Goal: Task Accomplishment & Management: Complete application form

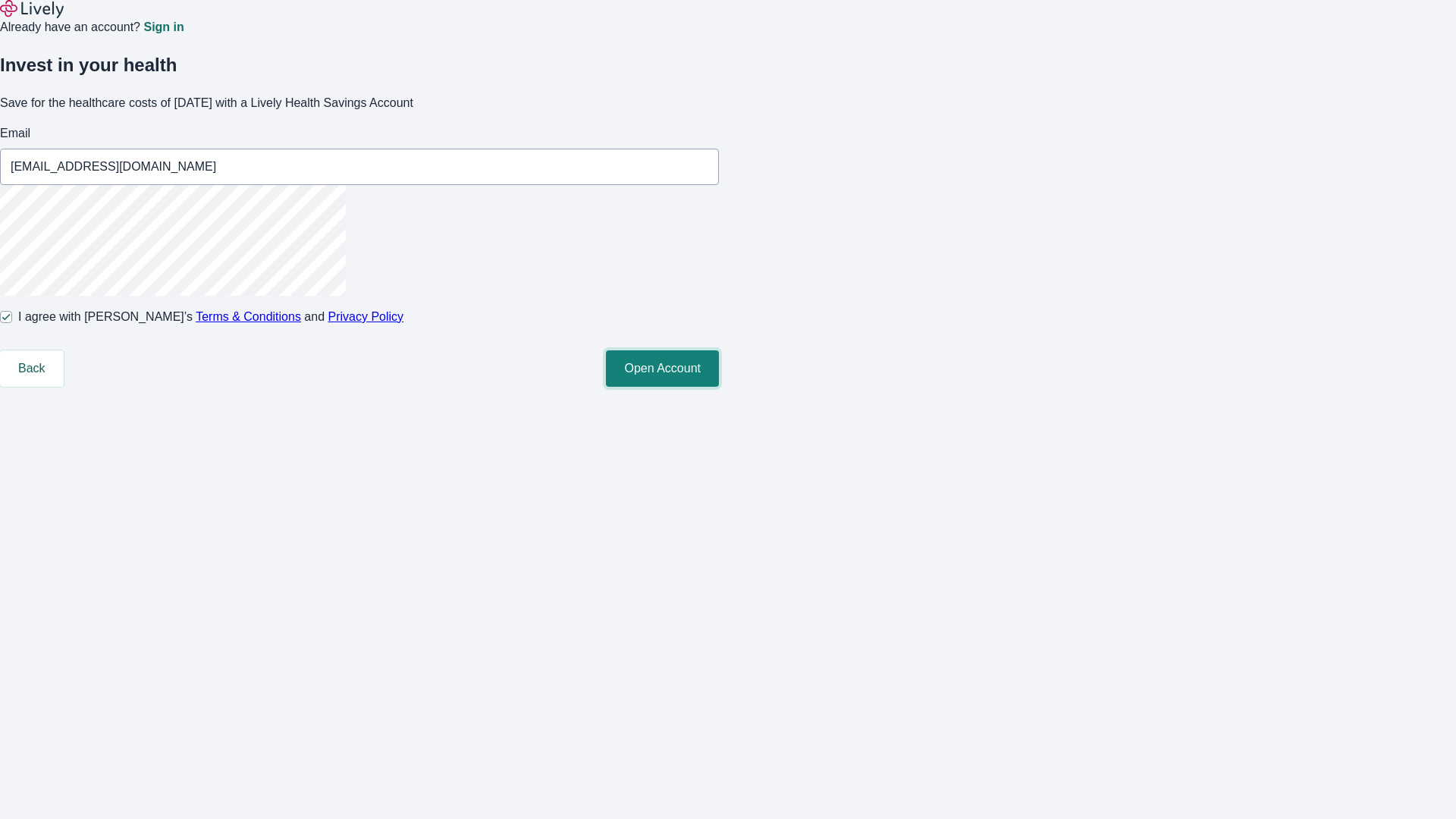
click at [719, 387] on button "Open Account" at bounding box center [662, 369] width 113 height 36
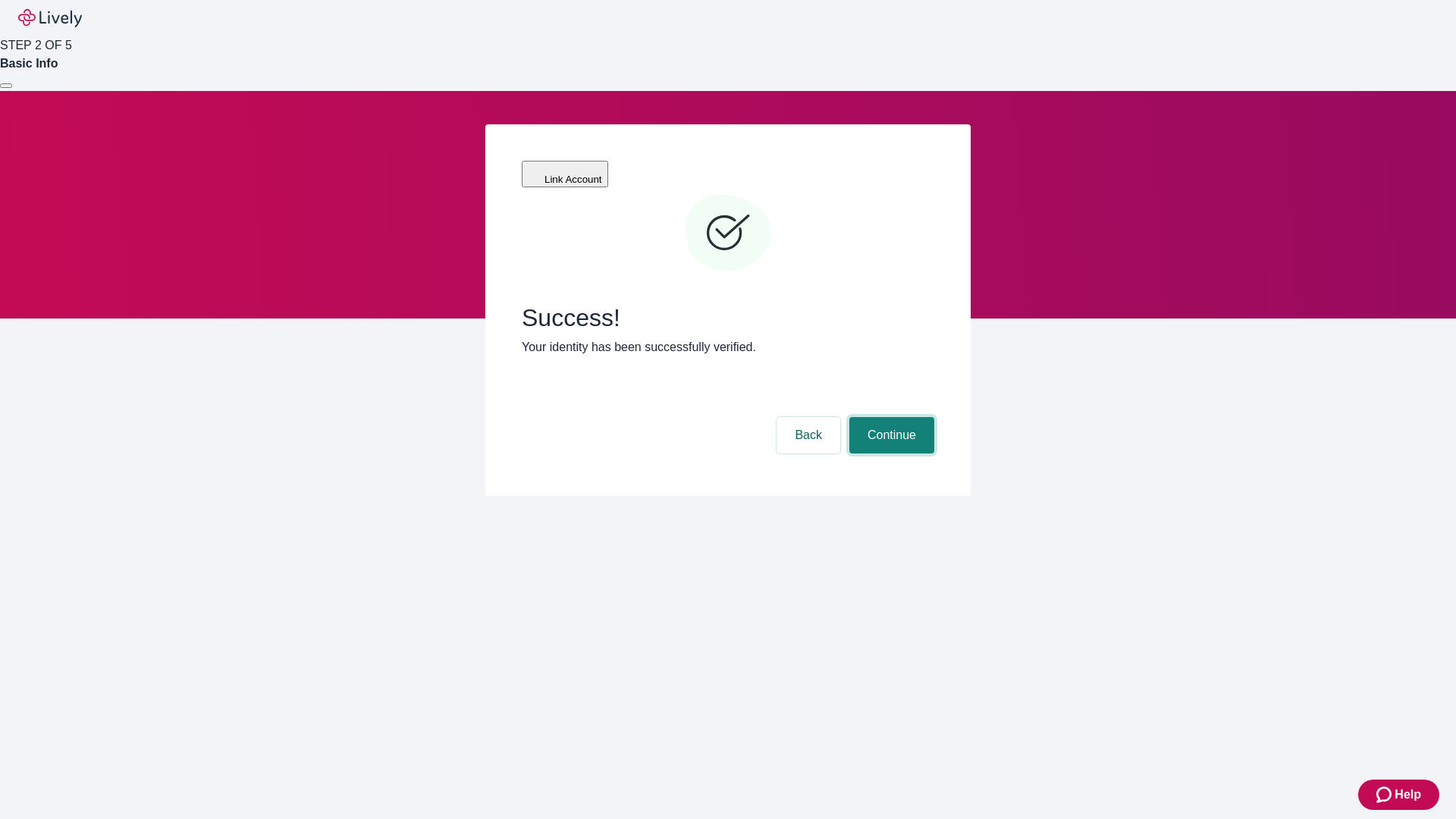
click at [889, 417] on button "Continue" at bounding box center [891, 435] width 85 height 36
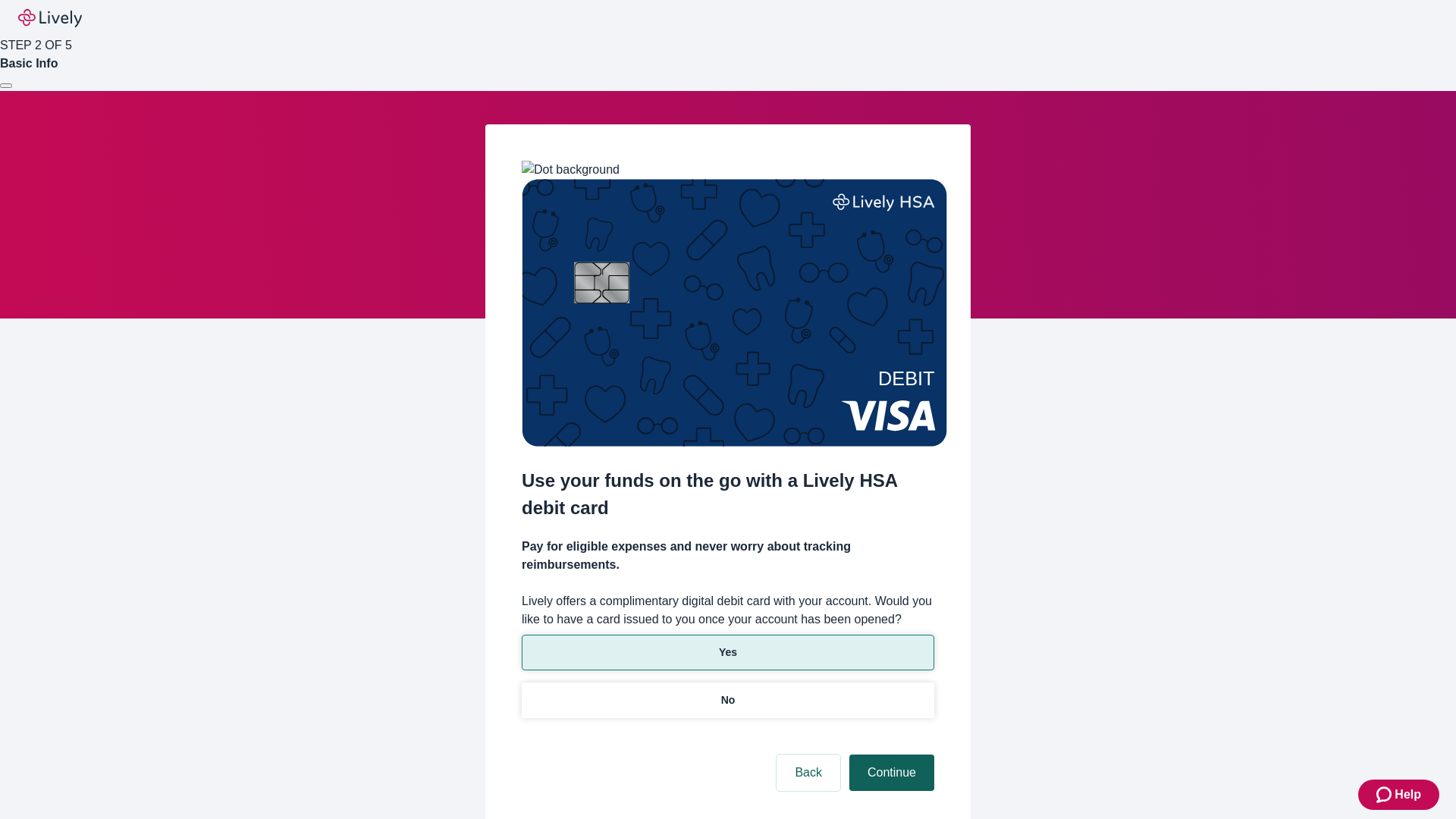
click at [727, 644] on p "Yes" at bounding box center [727, 652] width 18 height 16
click at [889, 755] on button "Continue" at bounding box center [891, 773] width 85 height 36
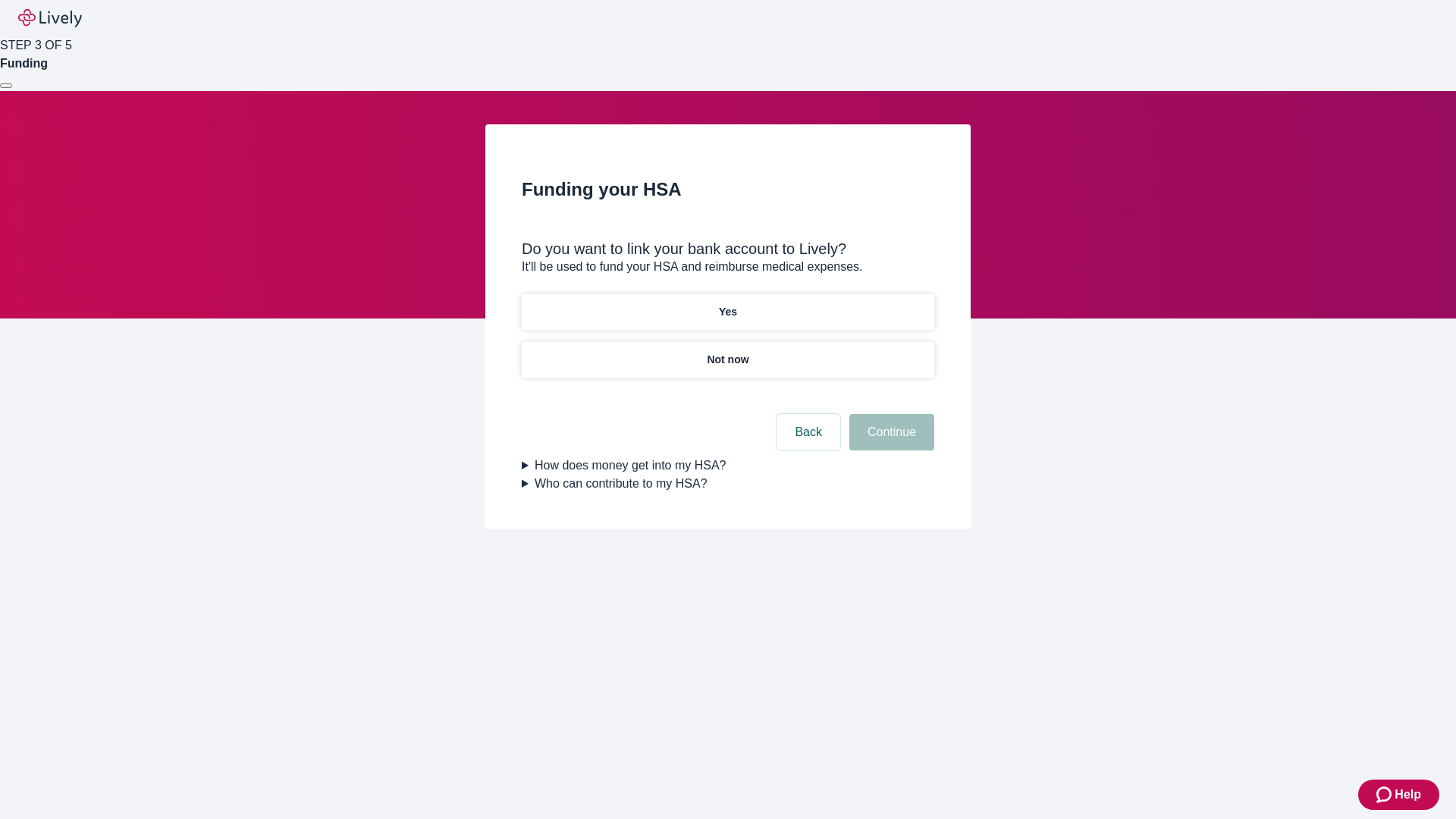
click at [727, 304] on p "Yes" at bounding box center [727, 312] width 18 height 16
click at [889, 414] on button "Continue" at bounding box center [891, 432] width 85 height 36
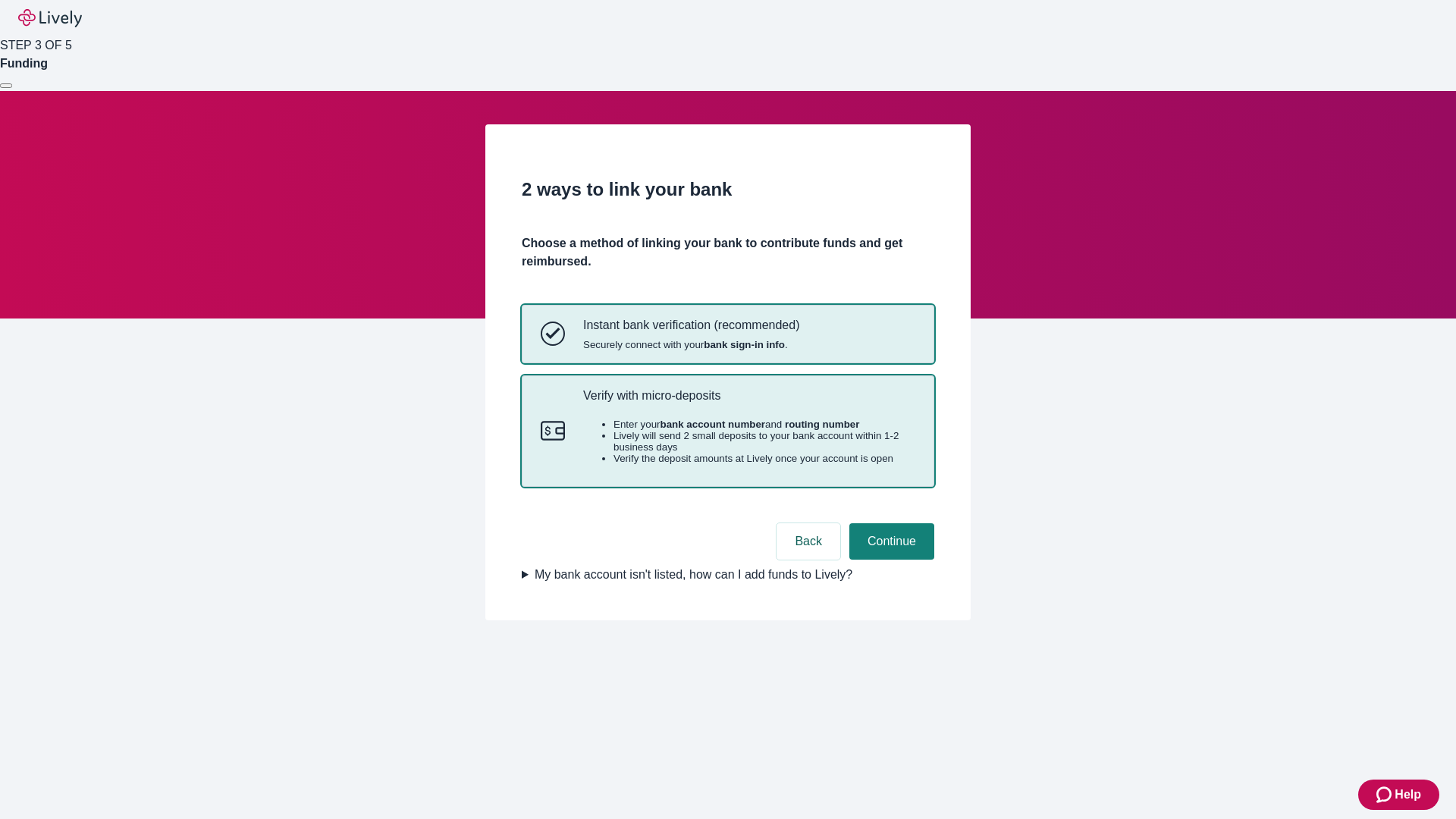
click at [749, 403] on p "Verify with micro-deposits" at bounding box center [749, 396] width 332 height 15
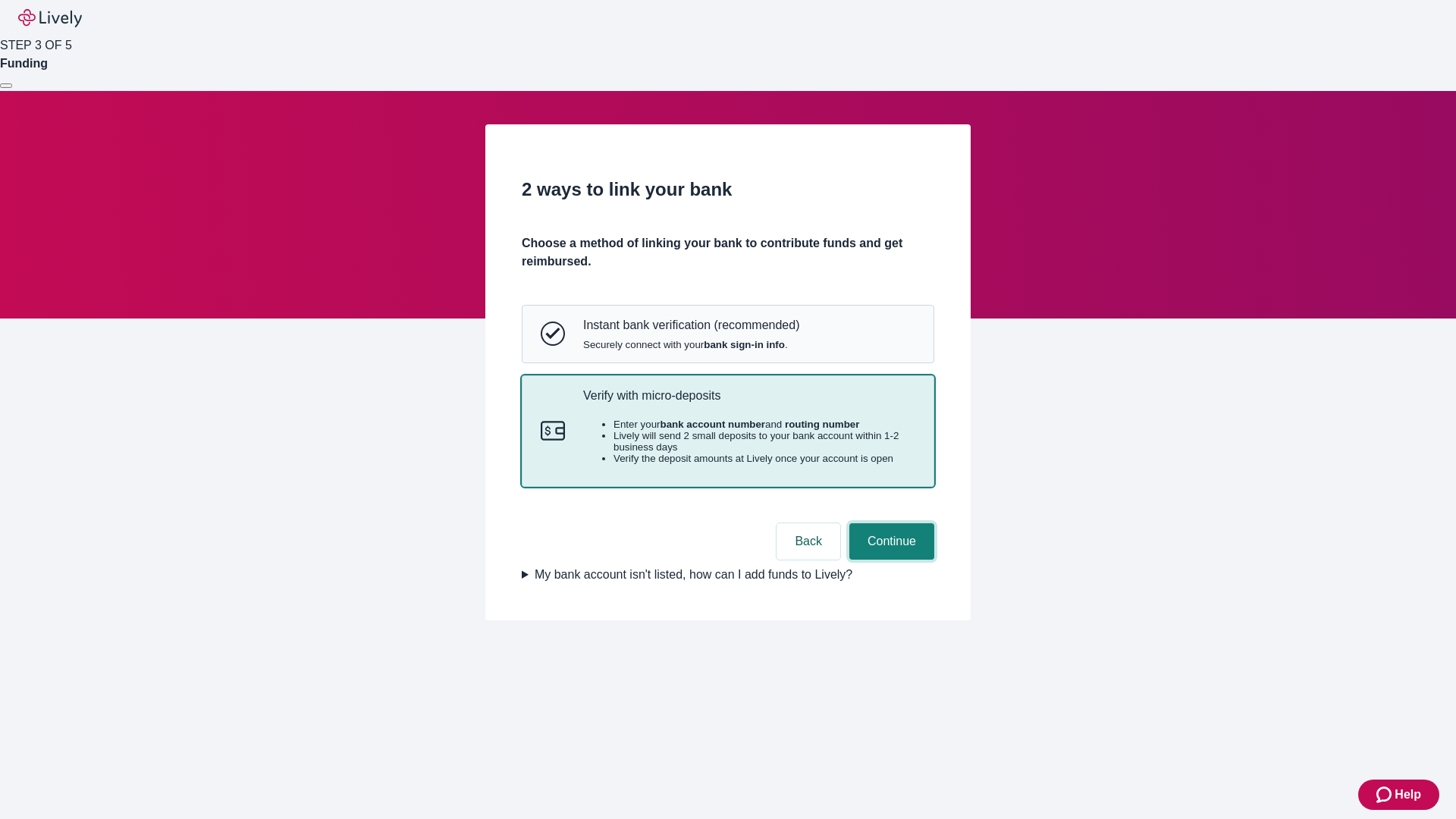
click at [889, 560] on button "Continue" at bounding box center [891, 542] width 85 height 36
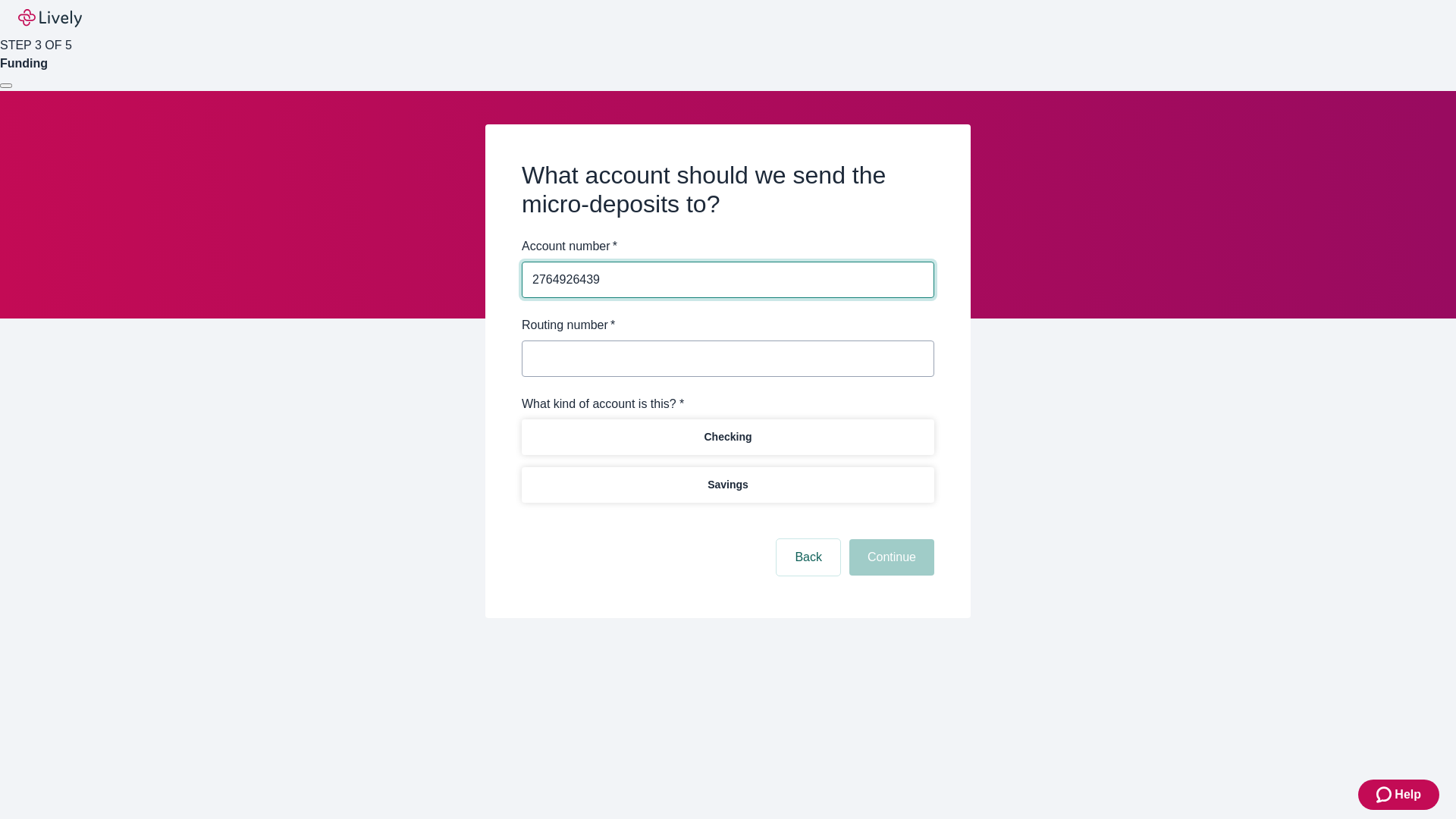
type input "2764926439"
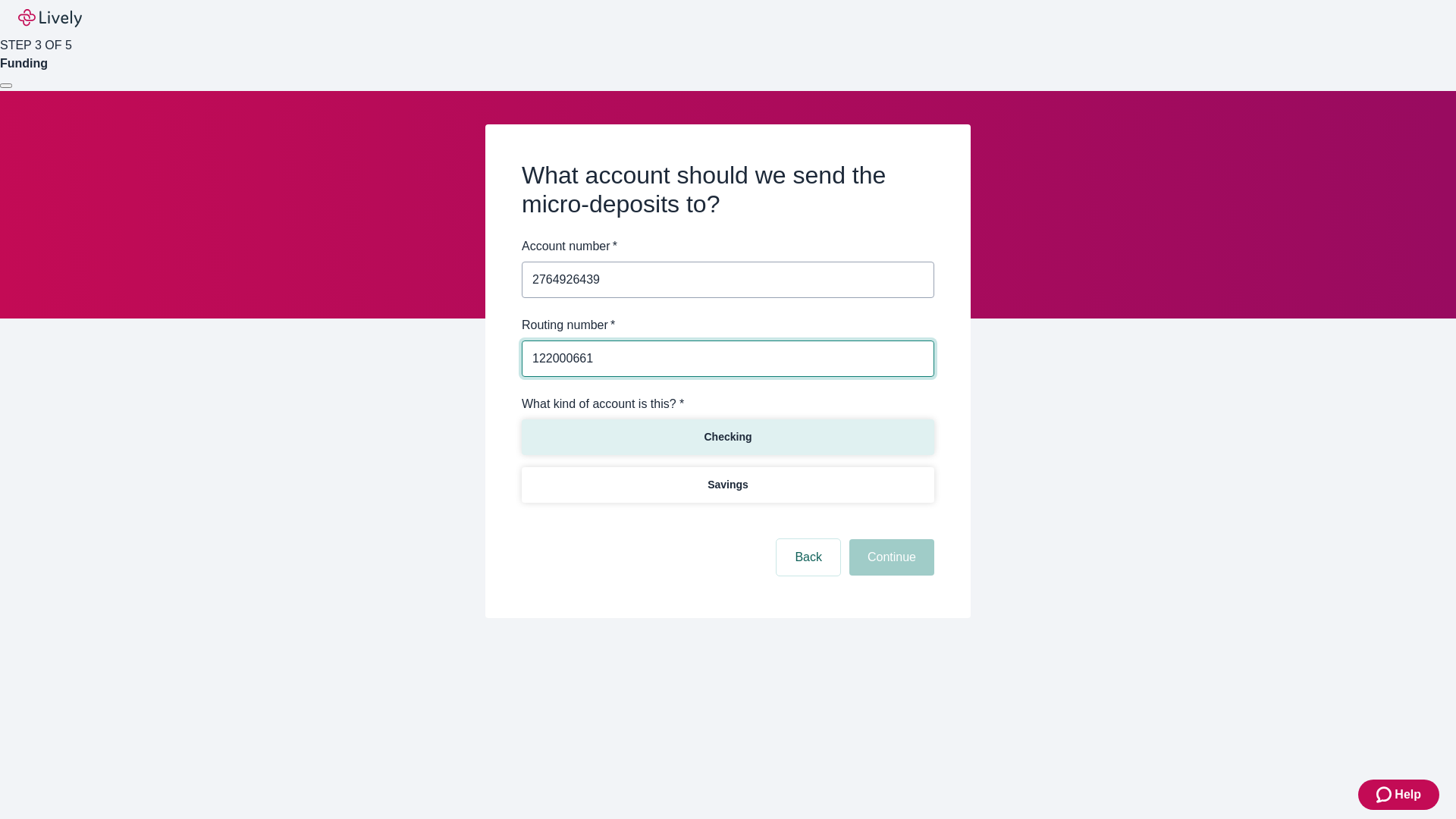
type input "122000661"
click at [727, 436] on p "Checking" at bounding box center [727, 437] width 47 height 16
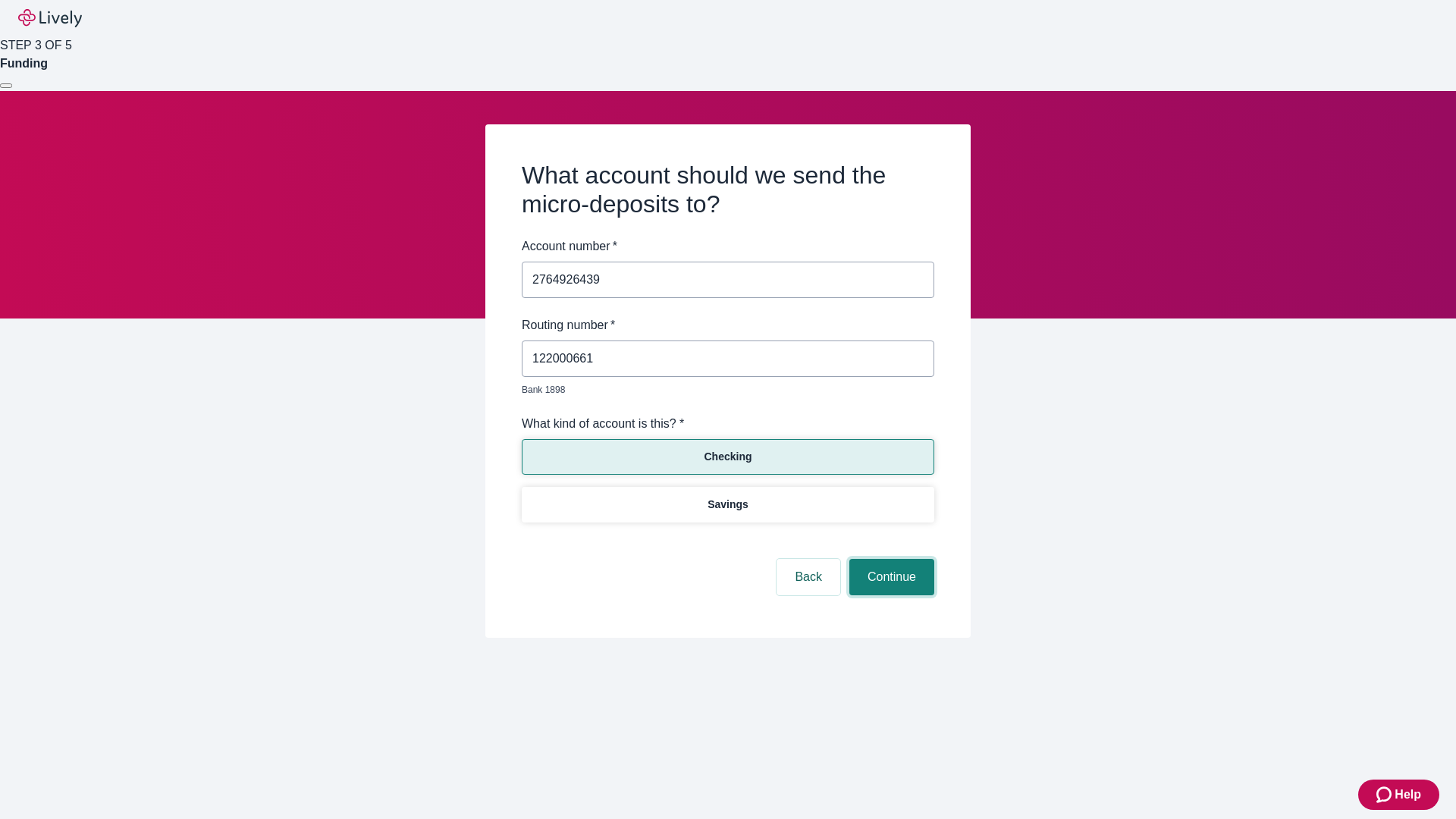
click at [889, 560] on button "Continue" at bounding box center [891, 577] width 85 height 36
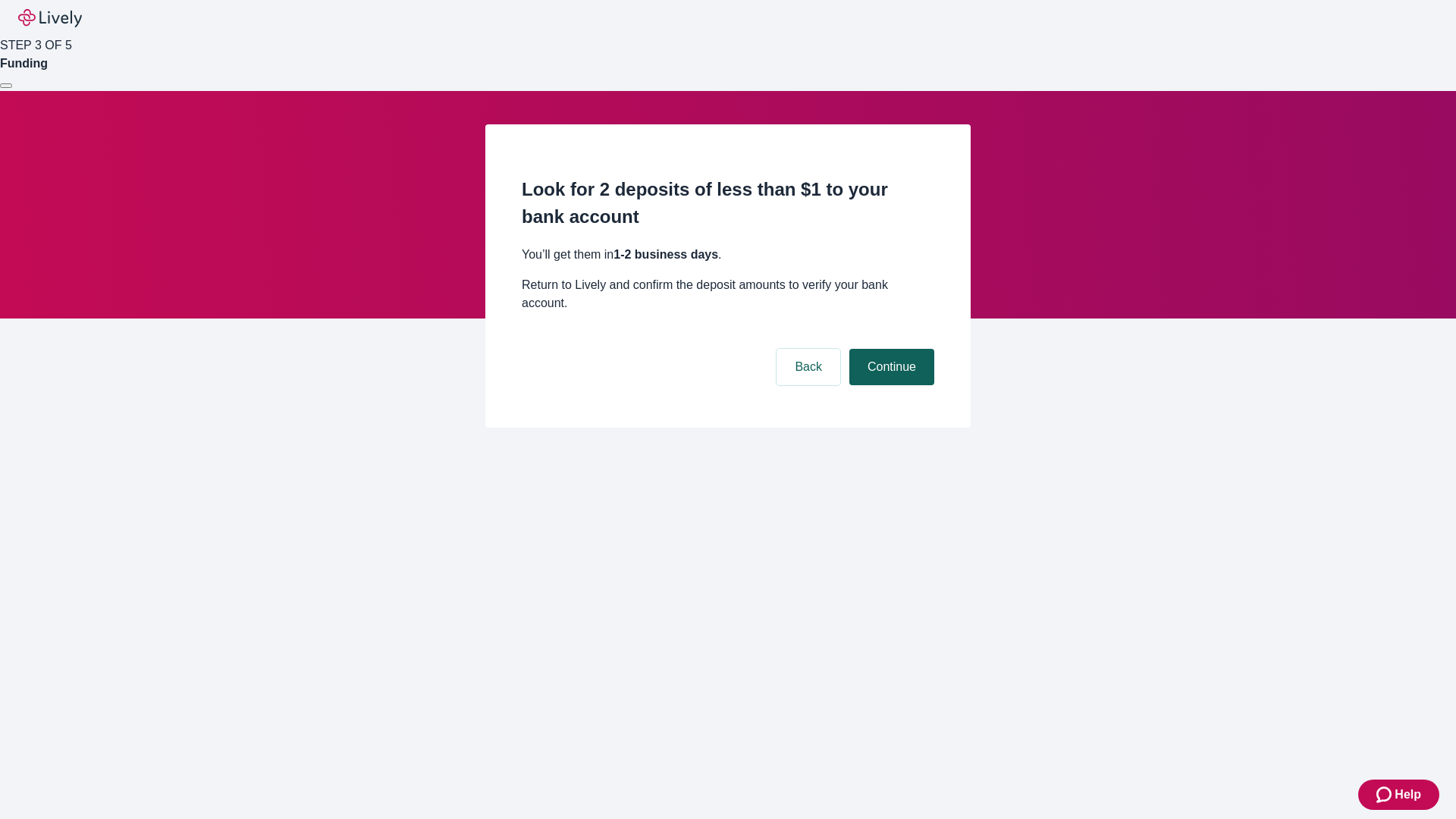
click at [889, 349] on button "Continue" at bounding box center [891, 367] width 85 height 36
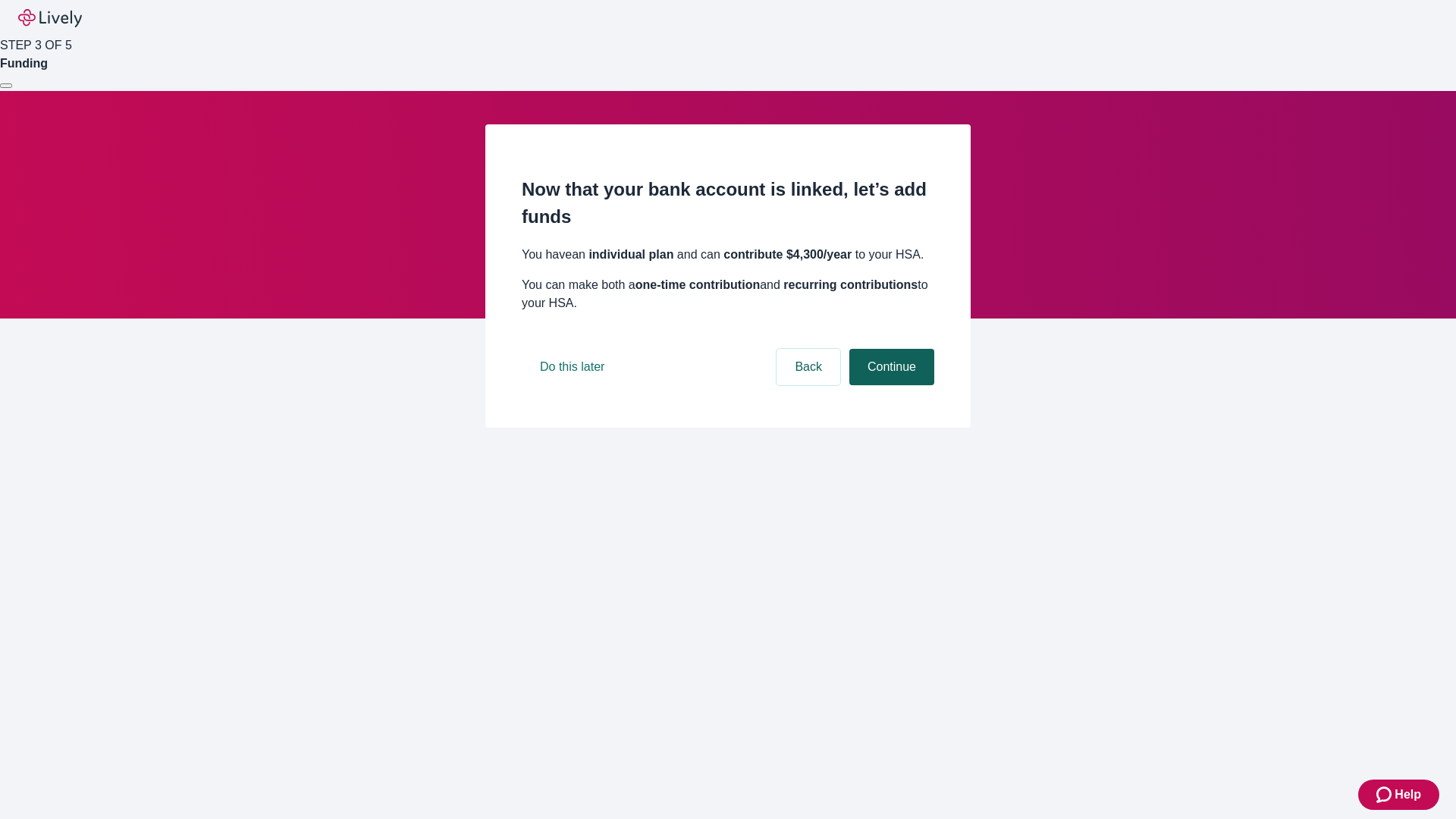
click at [889, 385] on button "Continue" at bounding box center [891, 367] width 85 height 36
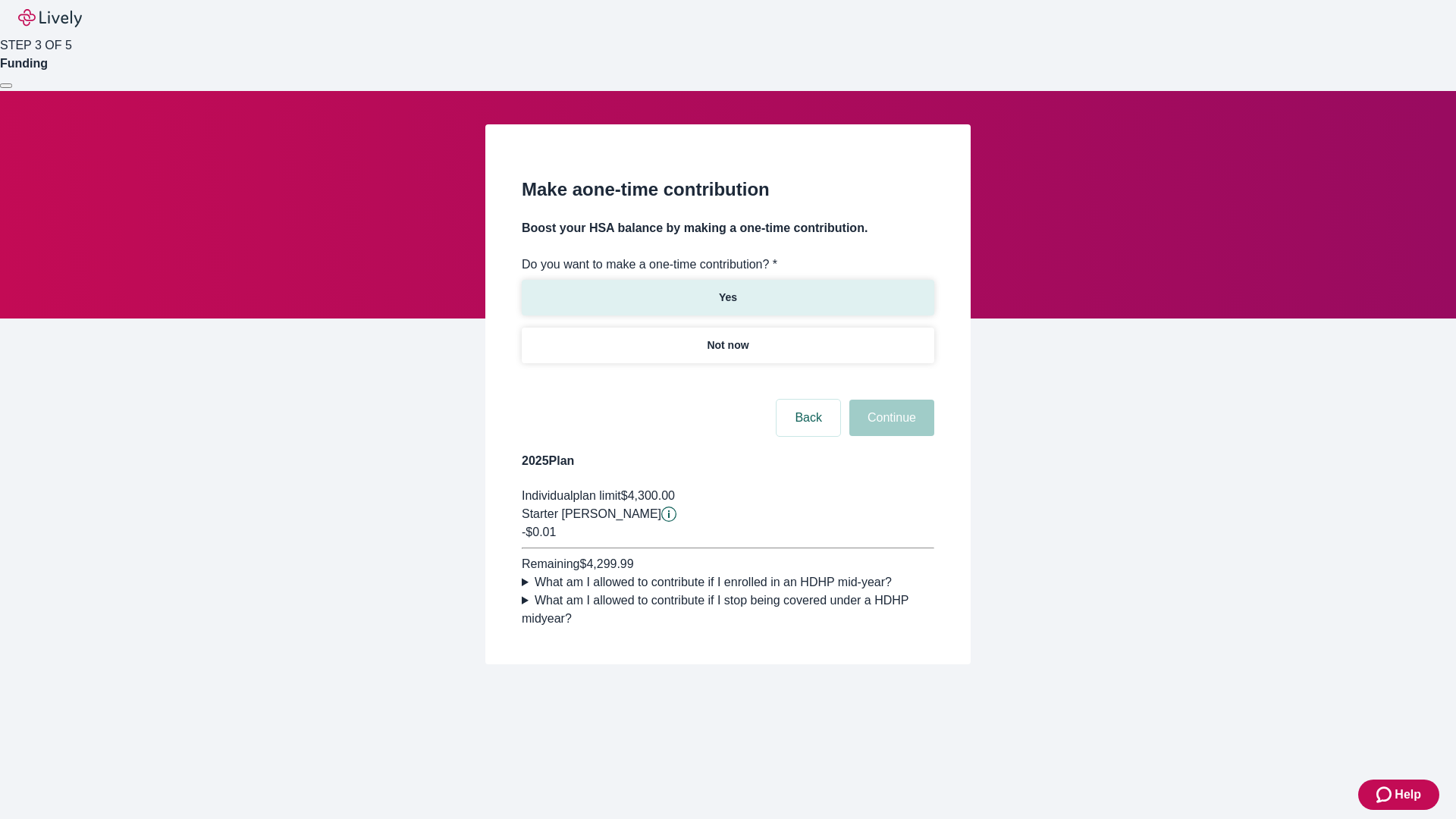
click at [727, 289] on p "Yes" at bounding box center [727, 297] width 18 height 16
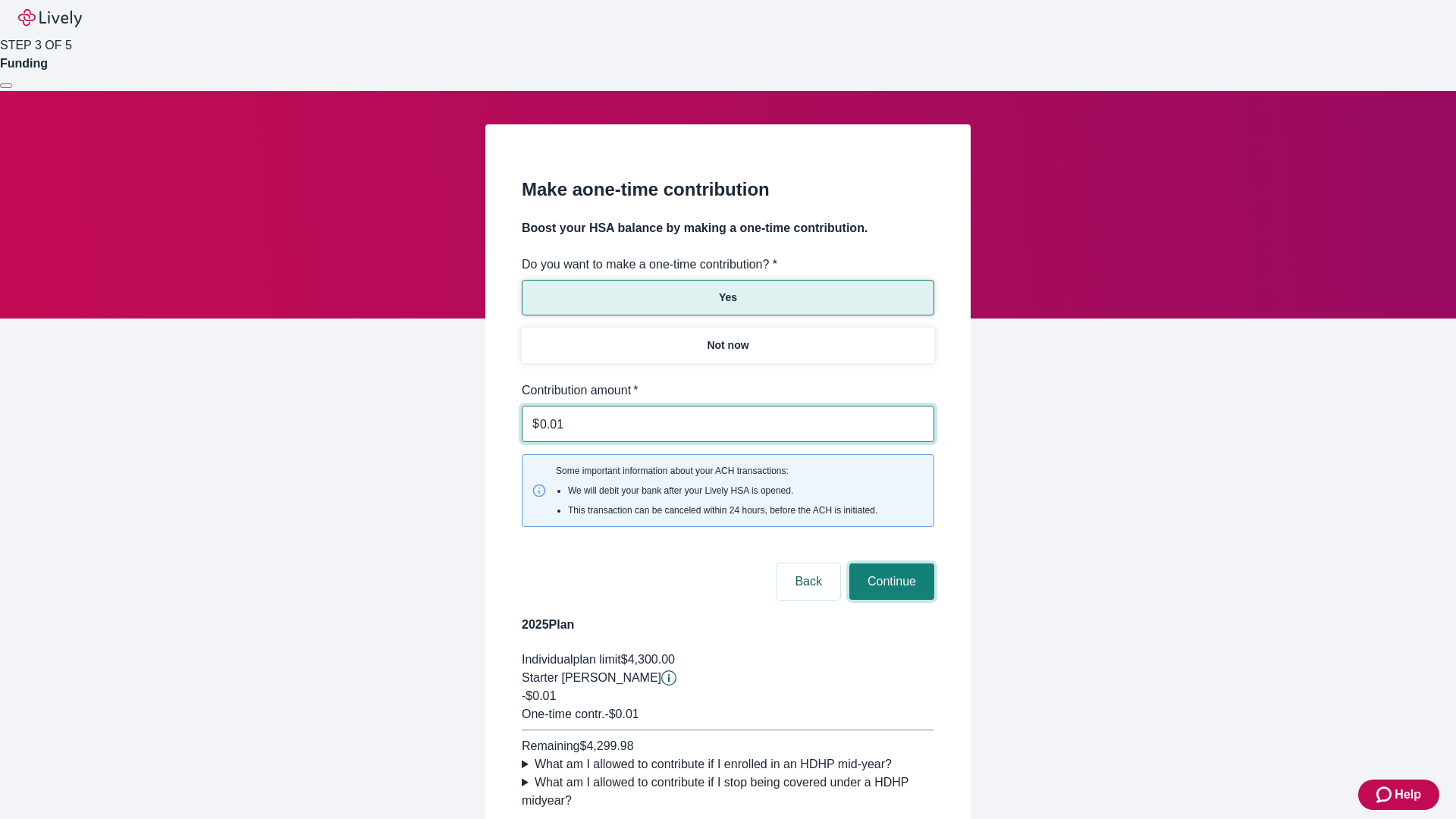
click at [889, 563] on button "Continue" at bounding box center [891, 581] width 85 height 36
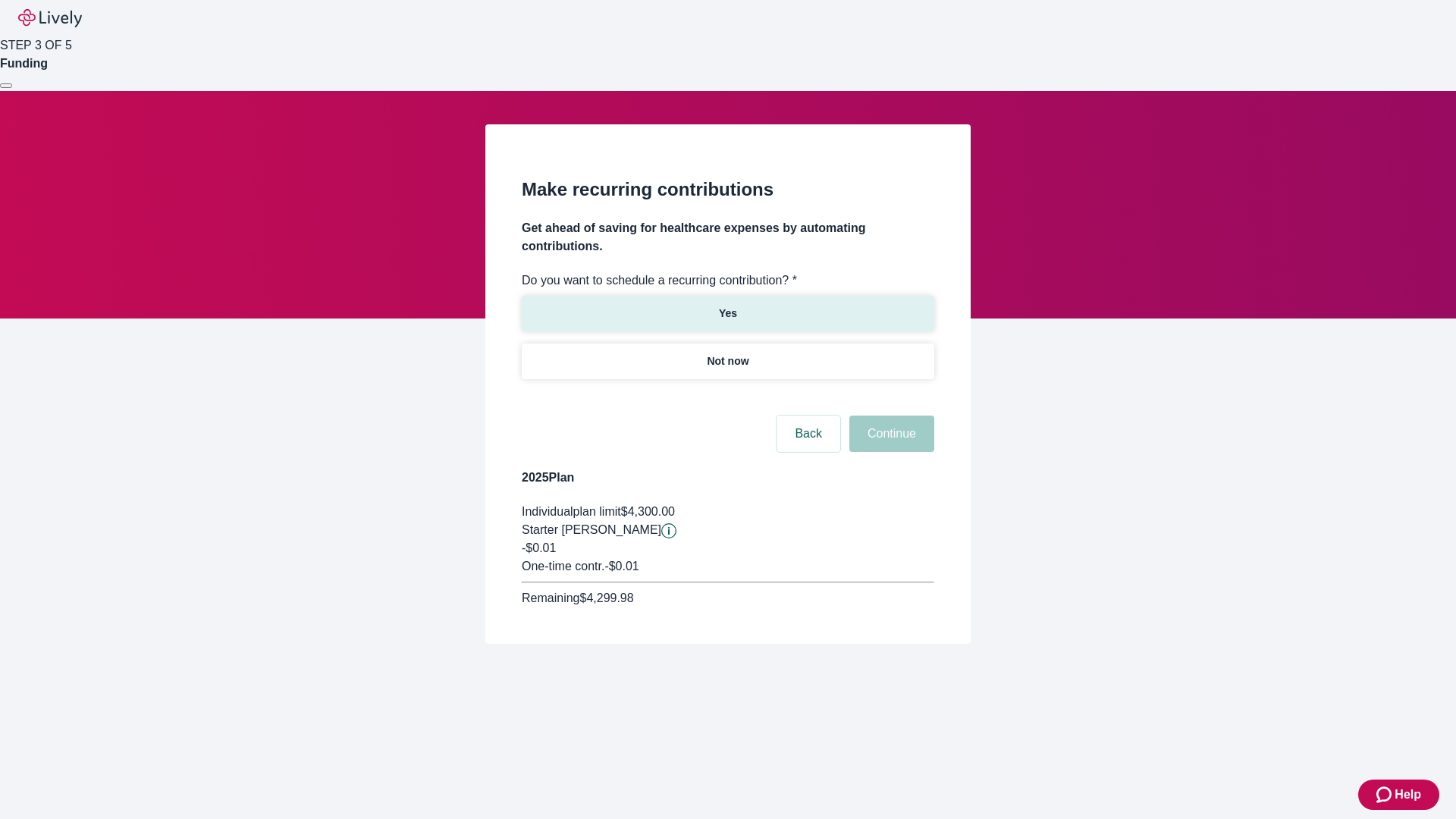
click at [727, 306] on p "Yes" at bounding box center [727, 314] width 18 height 16
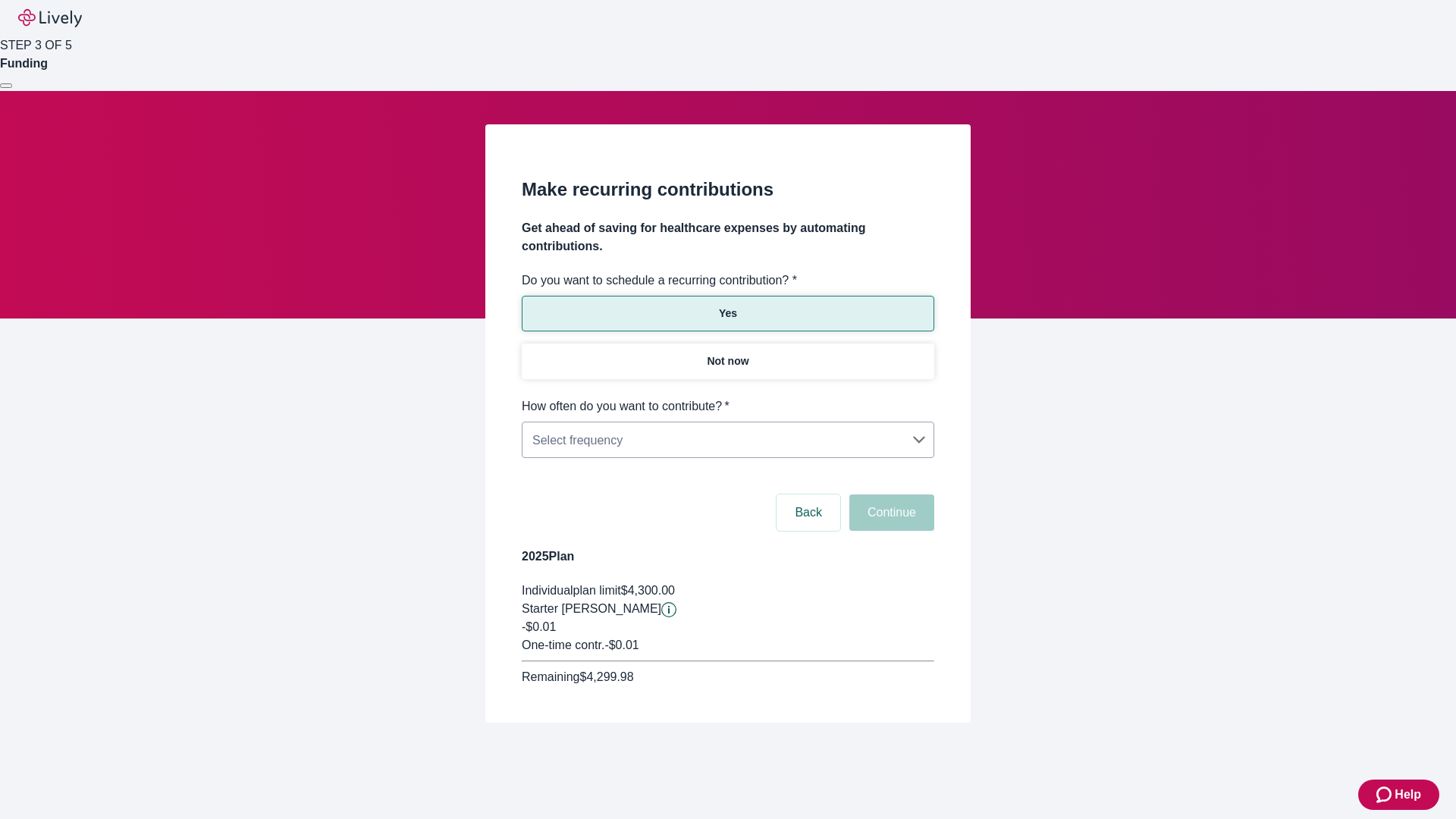
click at [727, 397] on body "Help STEP 3 OF 5 Funding Make recurring contributions Get ahead of saving for h…" at bounding box center [728, 397] width 1456 height 796
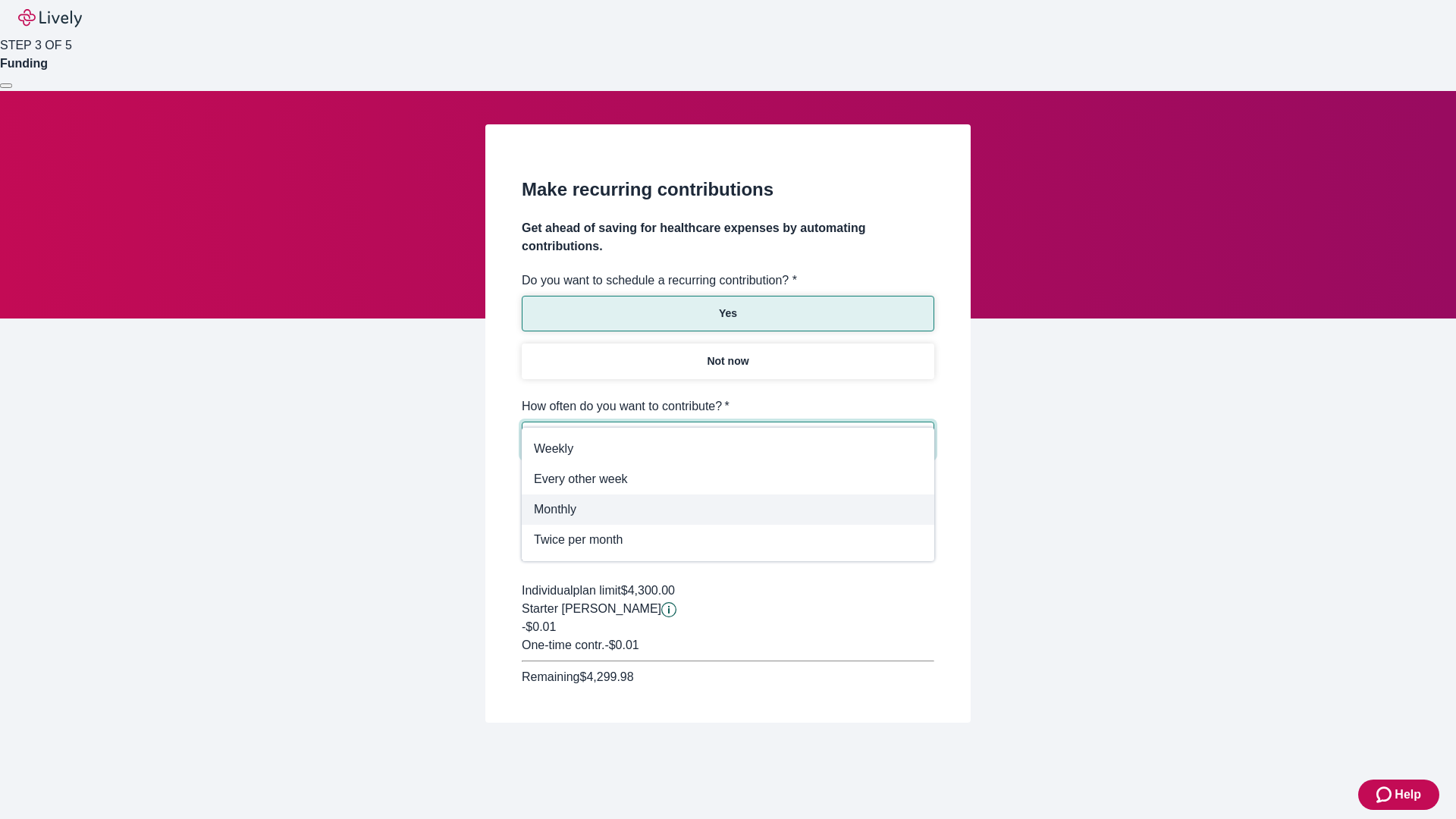
click at [728, 510] on span "Monthly" at bounding box center [728, 510] width 389 height 18
type input "Monthly"
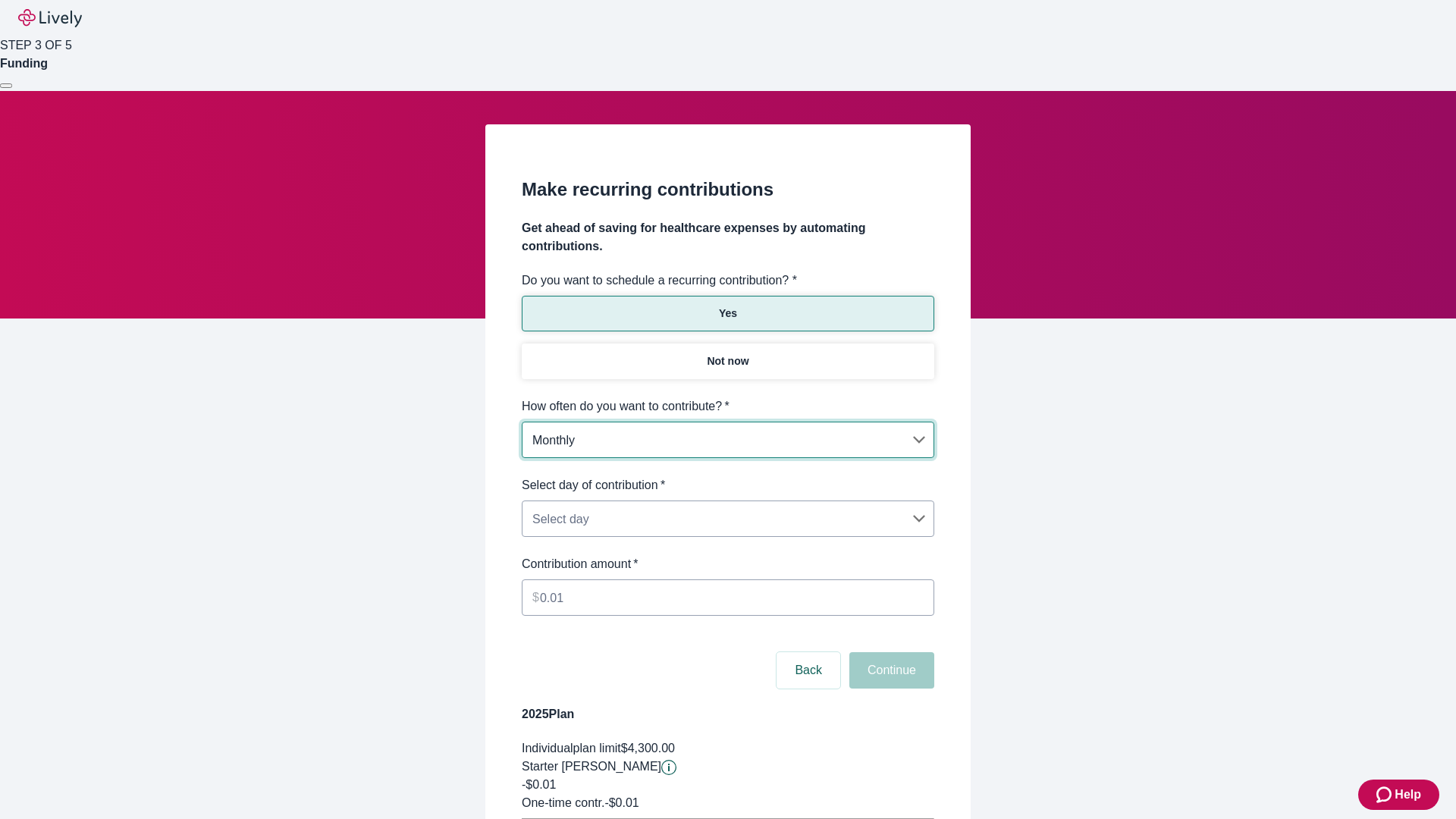
click at [727, 476] on body "Help STEP 3 OF 5 Funding Make recurring contributions Get ahead of saving for h…" at bounding box center [728, 477] width 1456 height 954
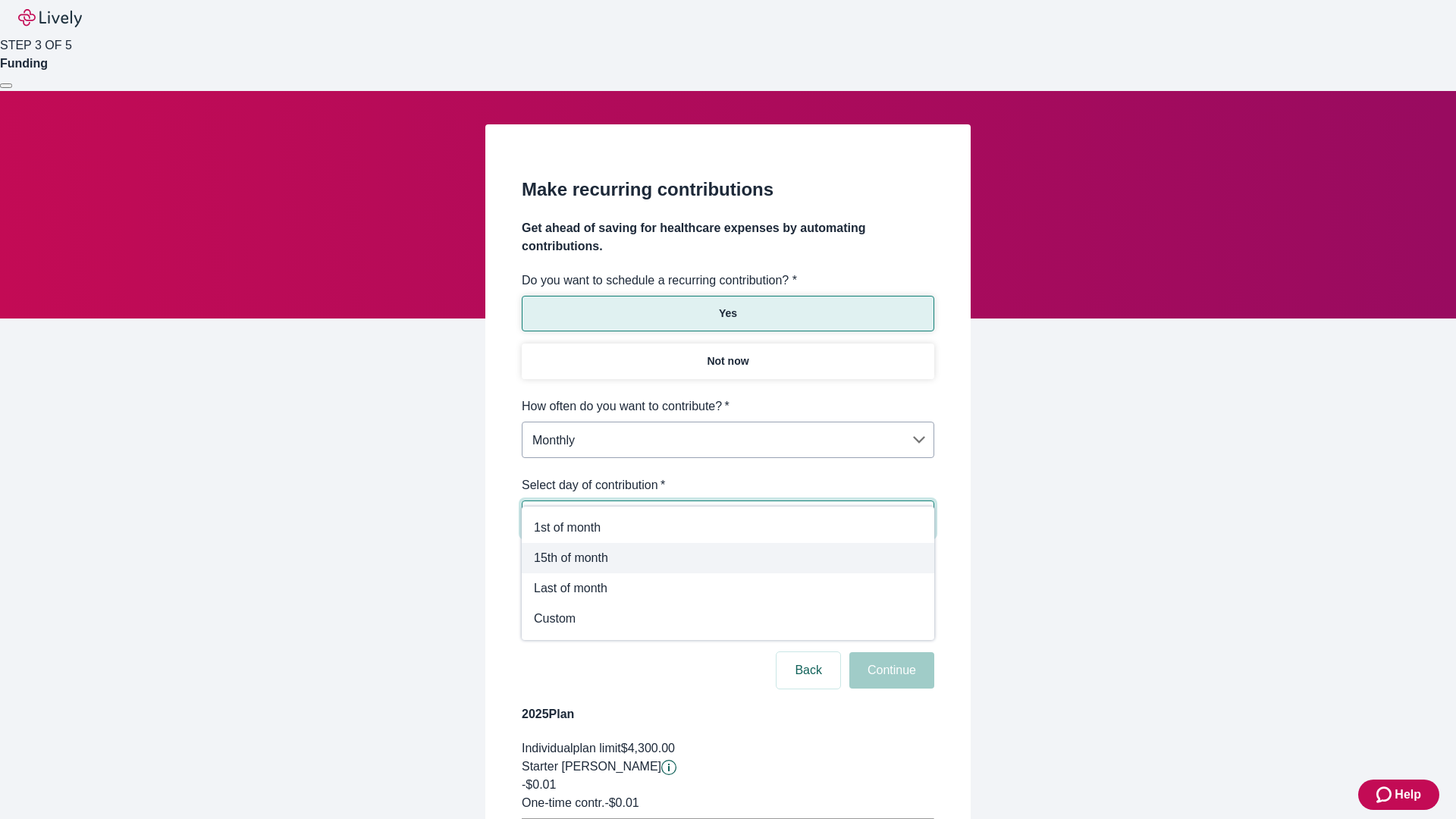
click at [728, 558] on span "15th of month" at bounding box center [728, 558] width 389 height 18
type input "Monthly15th"
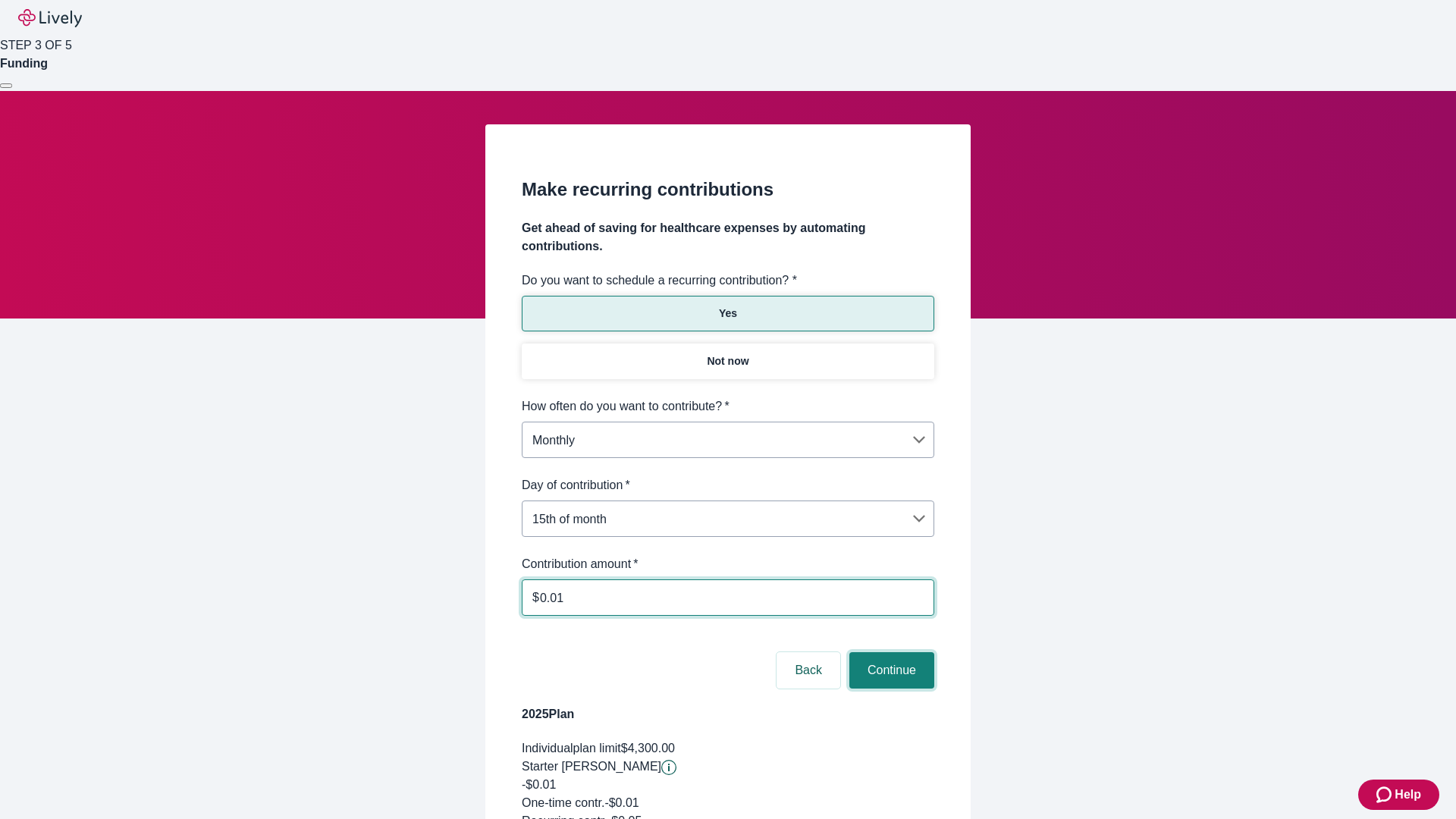
click at [889, 652] on button "Continue" at bounding box center [891, 670] width 85 height 36
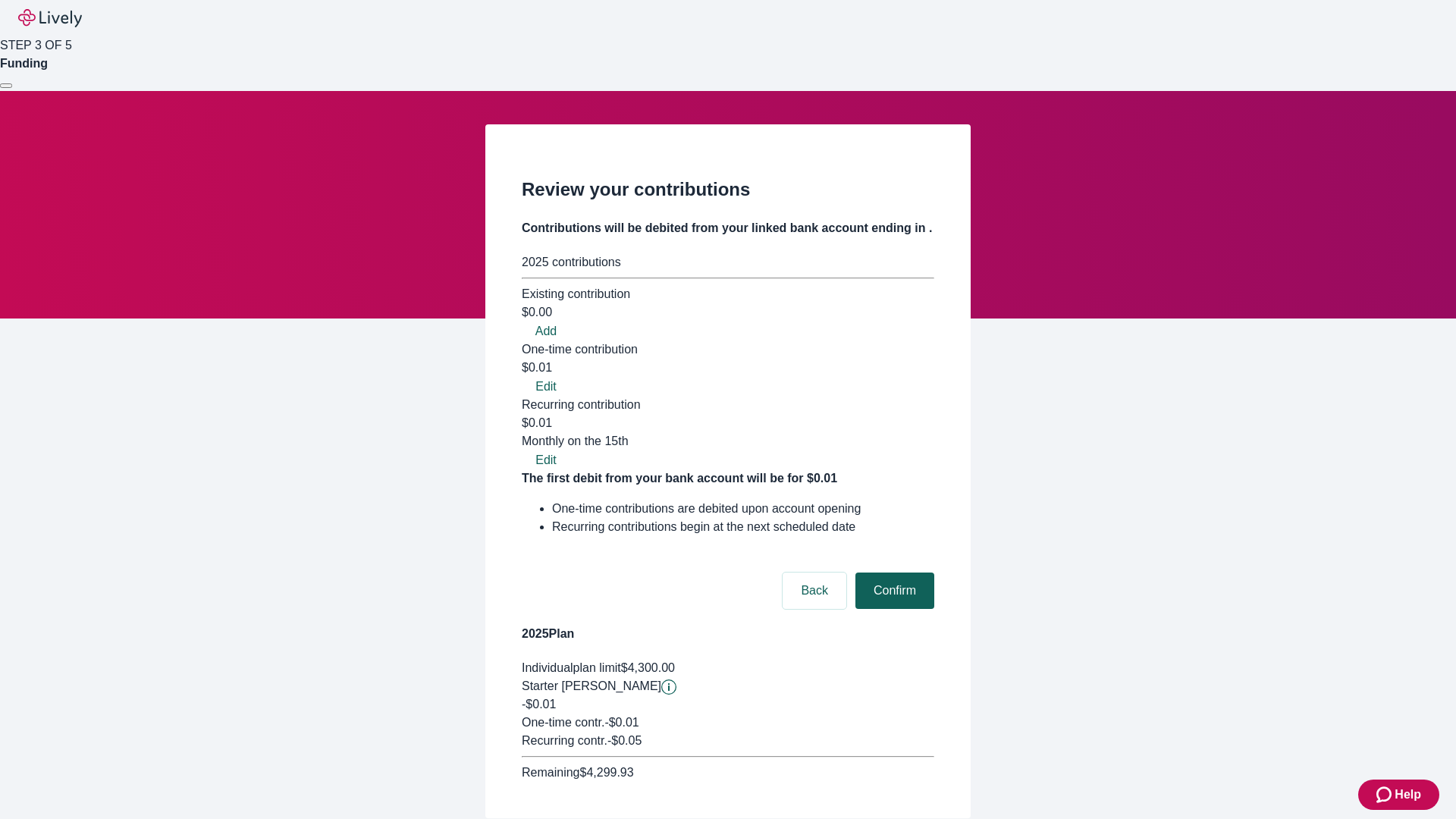
click at [893, 573] on button "Confirm" at bounding box center [895, 591] width 79 height 36
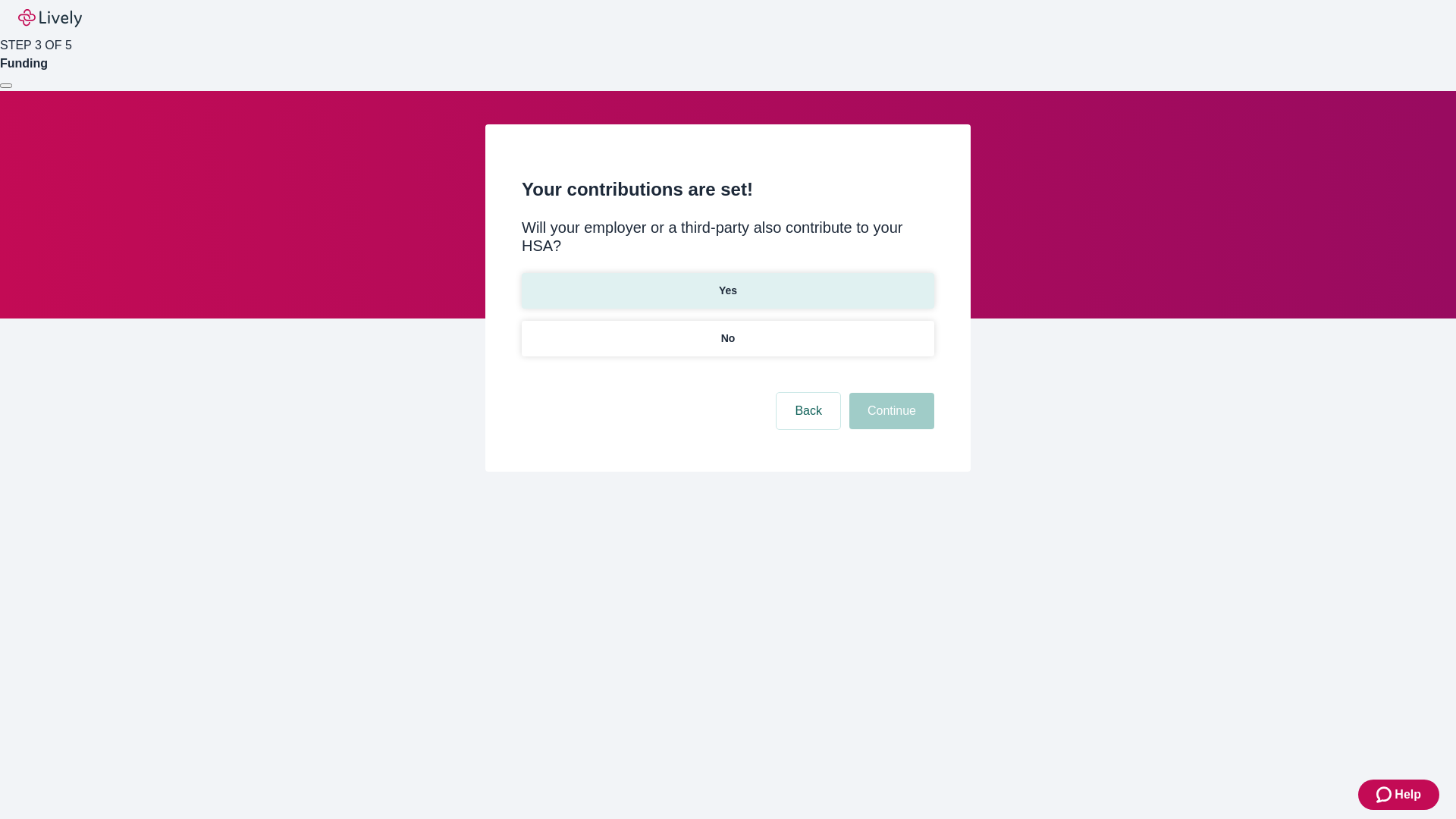
click at [727, 283] on p "Yes" at bounding box center [727, 291] width 18 height 16
click at [889, 393] on button "Continue" at bounding box center [891, 411] width 85 height 36
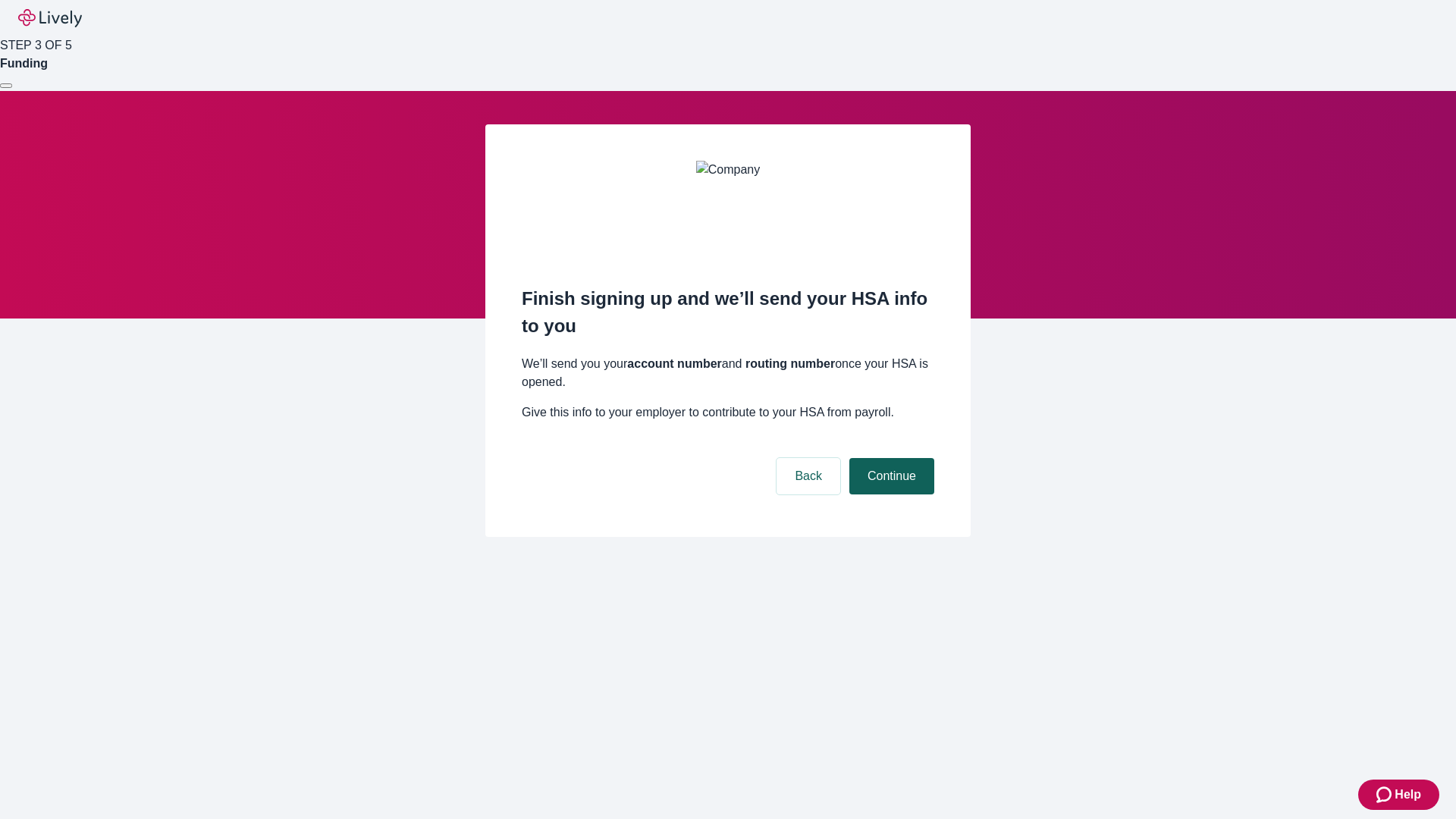
click at [889, 458] on button "Continue" at bounding box center [891, 476] width 85 height 36
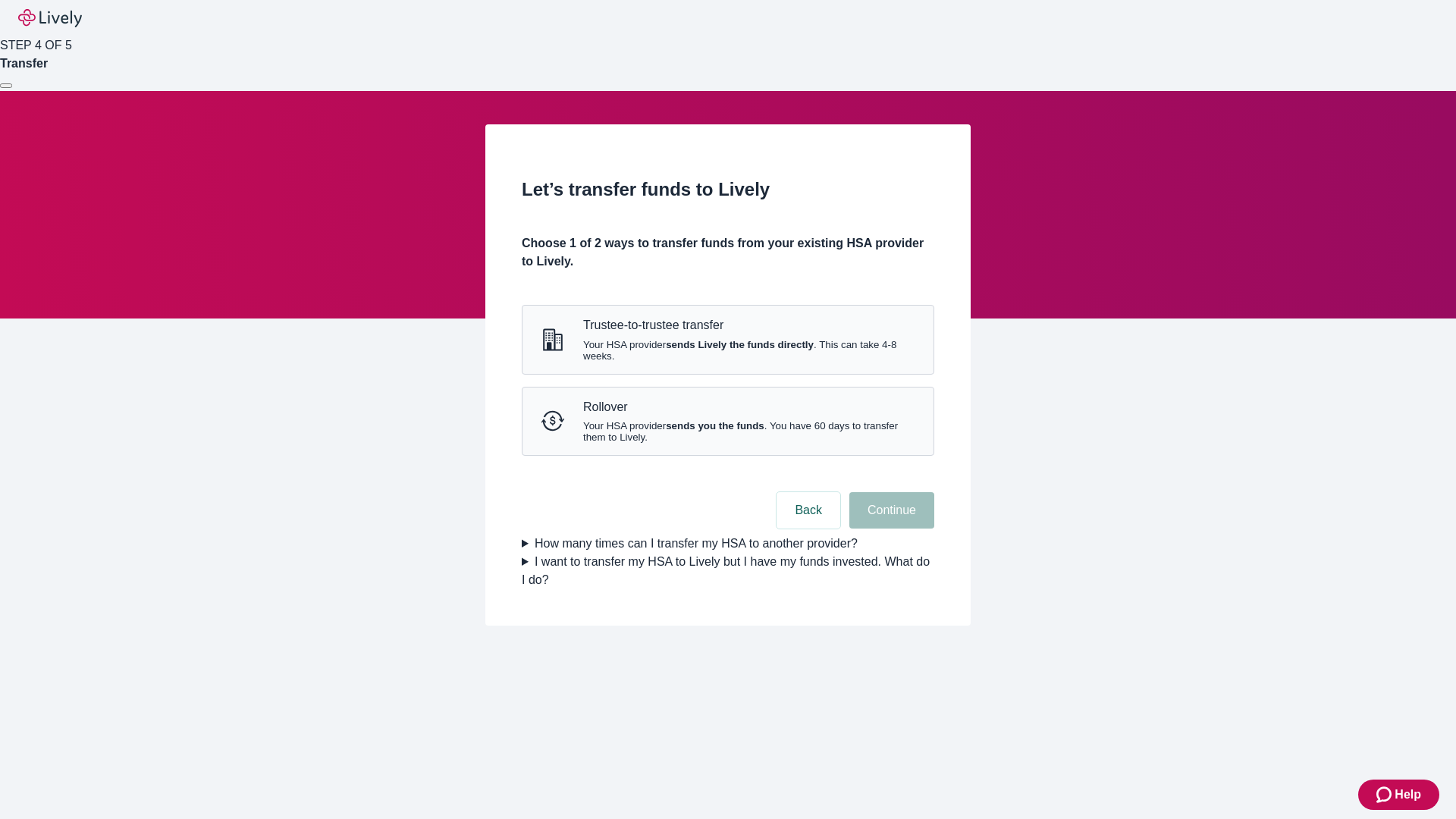
click at [727, 351] on strong "sends Lively the funds directly" at bounding box center [739, 345] width 148 height 11
click at [889, 529] on button "Continue" at bounding box center [891, 511] width 85 height 36
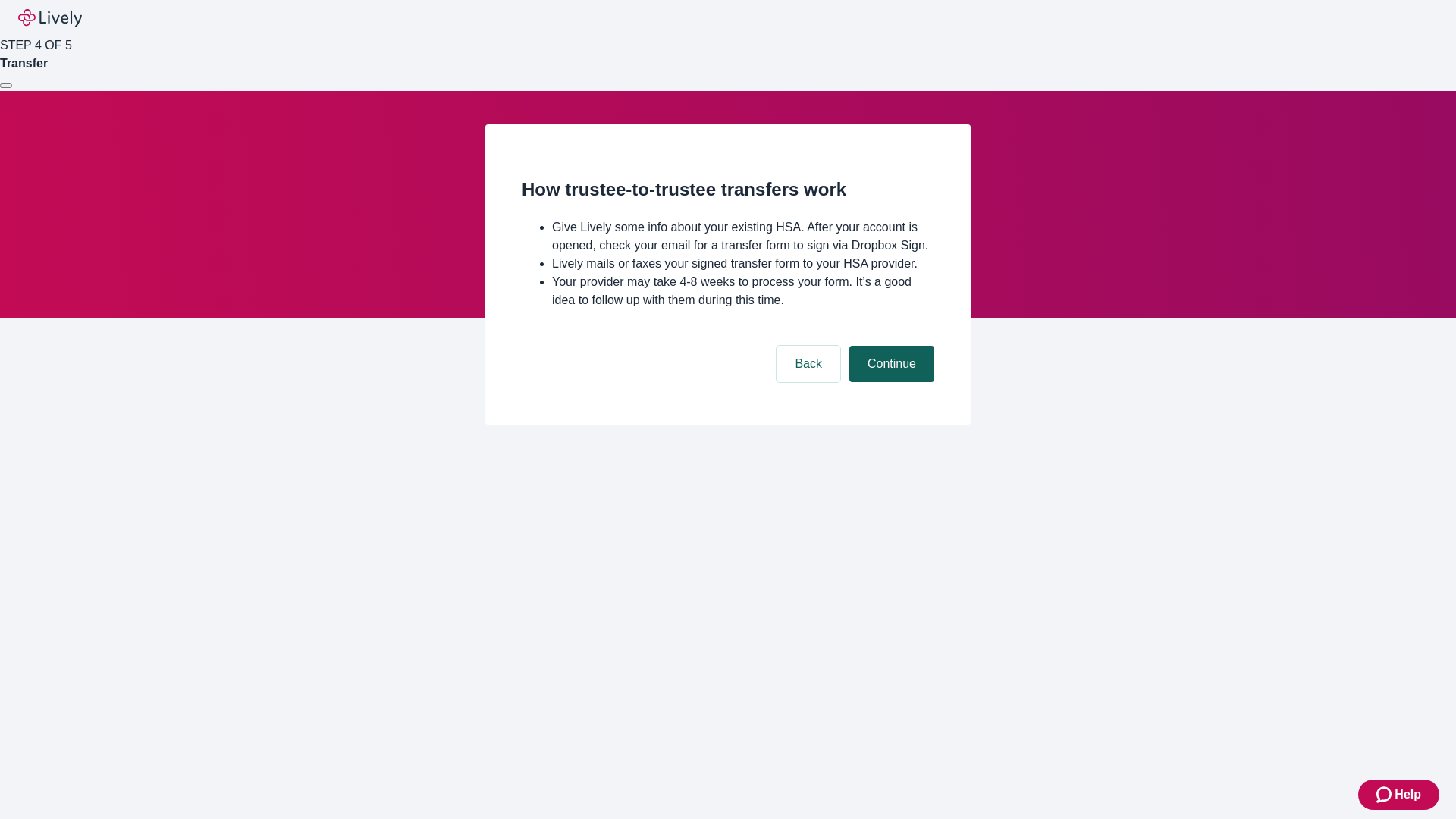
click at [889, 383] on button "Continue" at bounding box center [891, 364] width 85 height 36
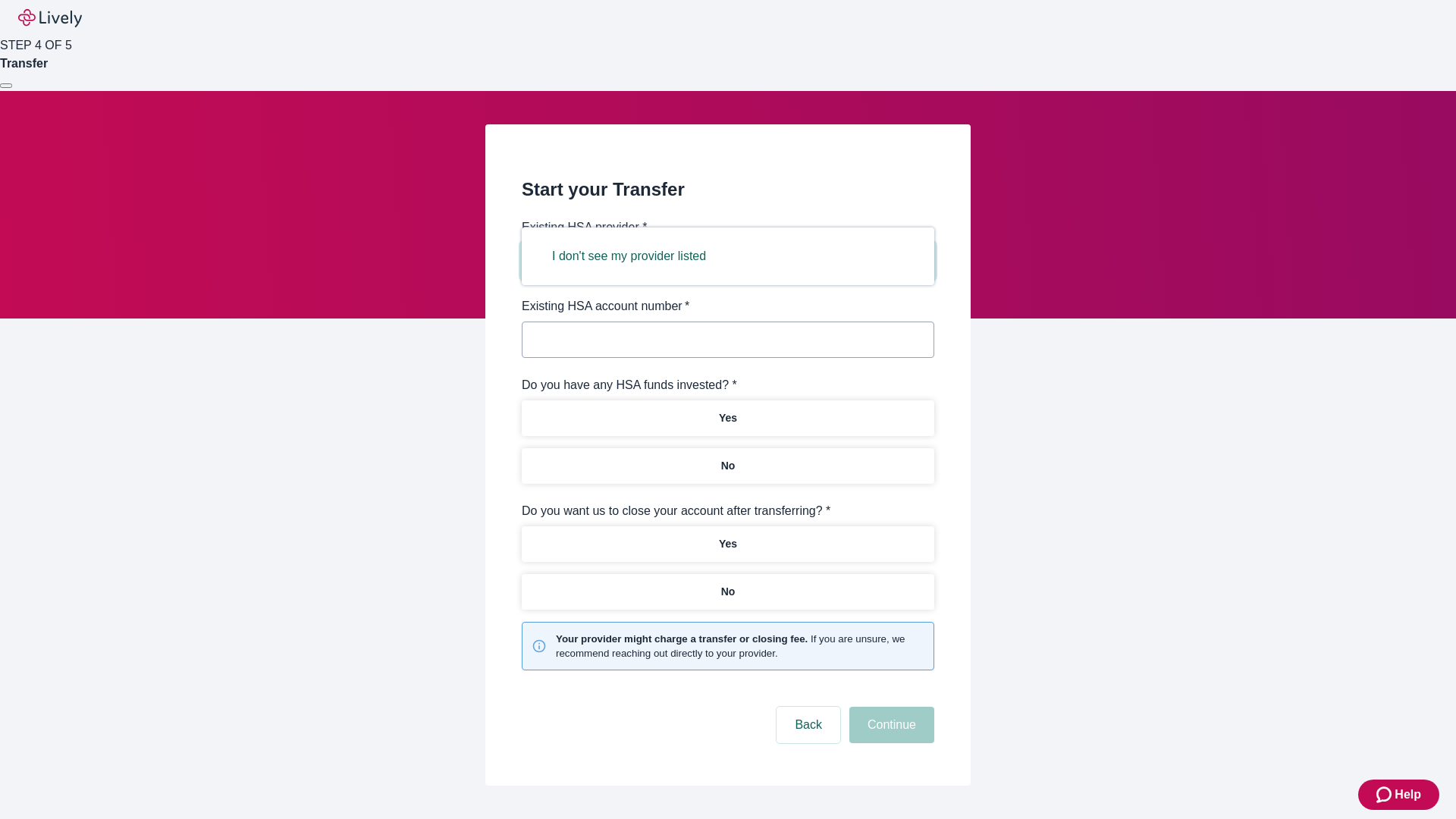
click at [634, 257] on button "I don't see my provider listed" at bounding box center [629, 257] width 190 height 36
type input "Other"
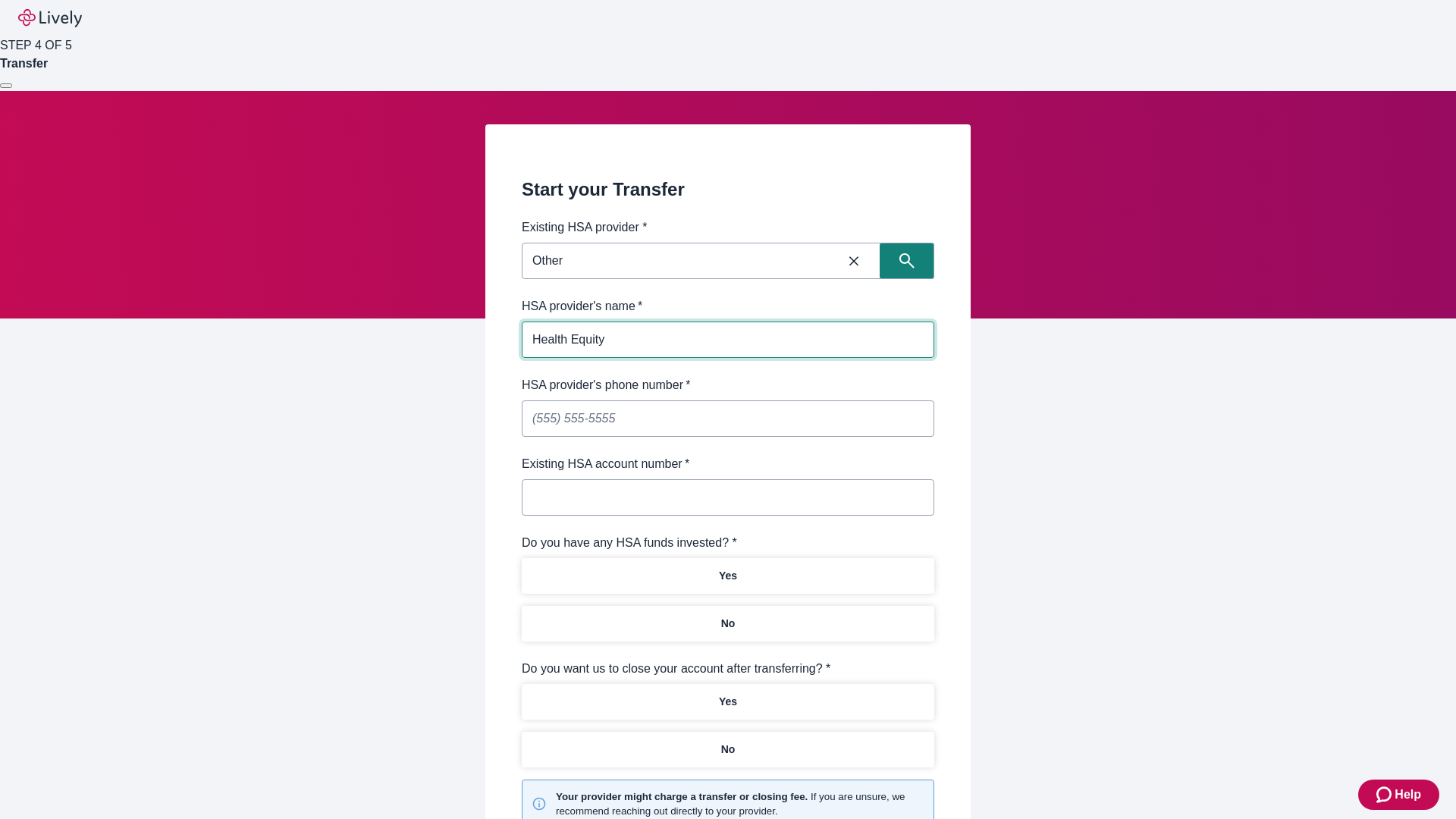
type input "Health Equity"
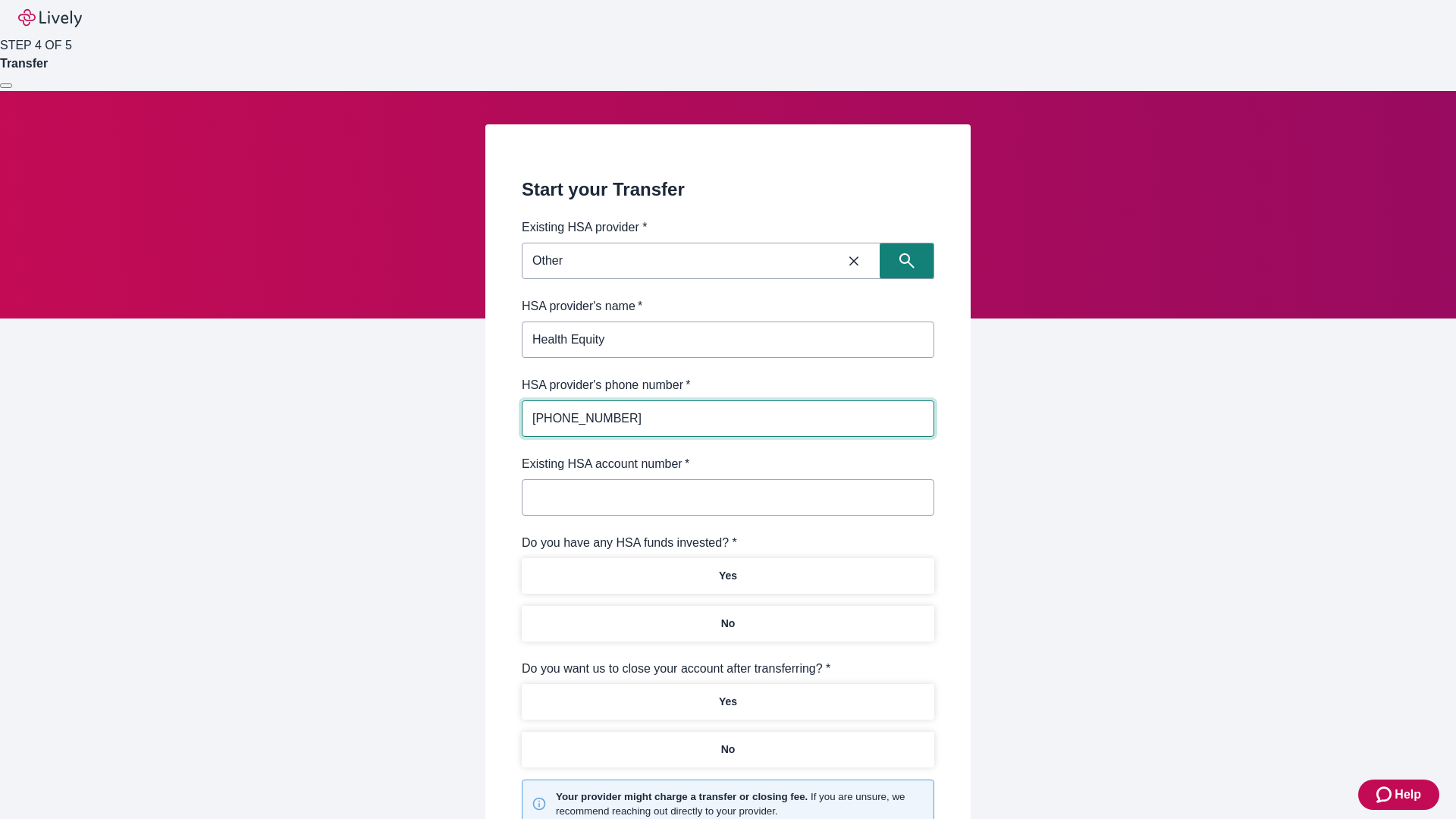
type input "[PHONE_NUMBER]"
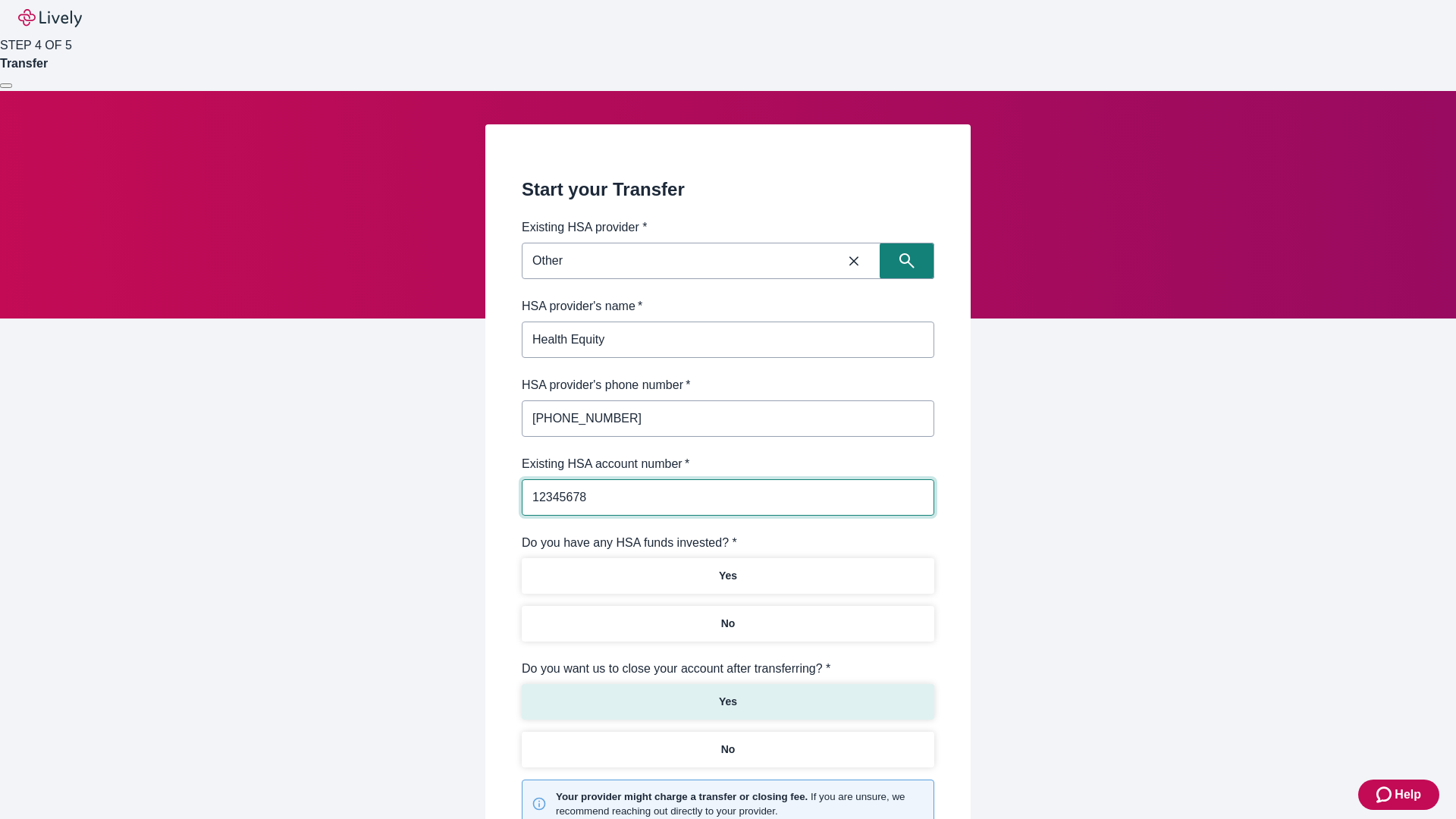
type input "12345678"
click at [727, 616] on p "No" at bounding box center [728, 624] width 15 height 16
click at [727, 694] on p "Yes" at bounding box center [727, 702] width 18 height 16
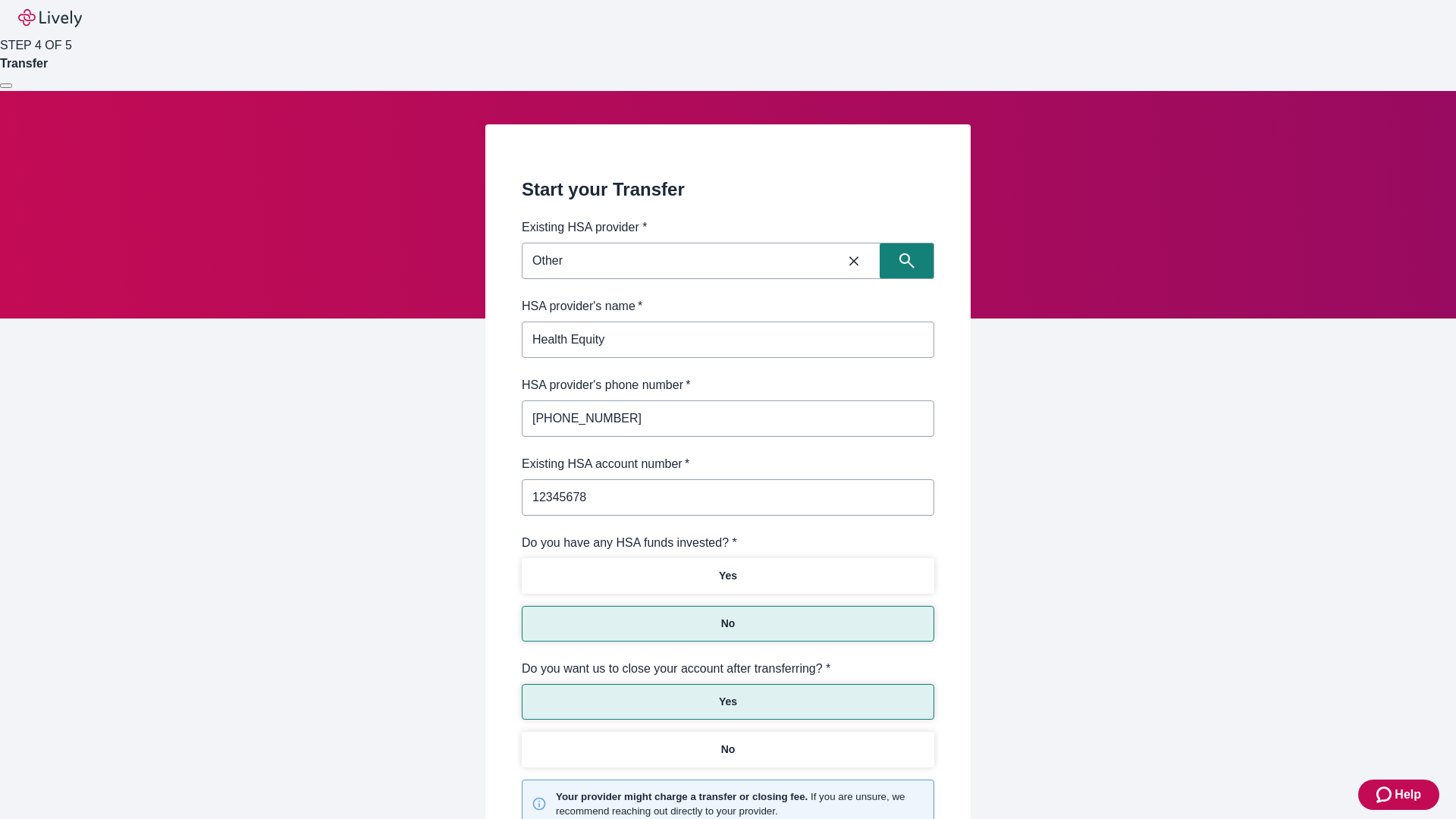
scroll to position [158, 0]
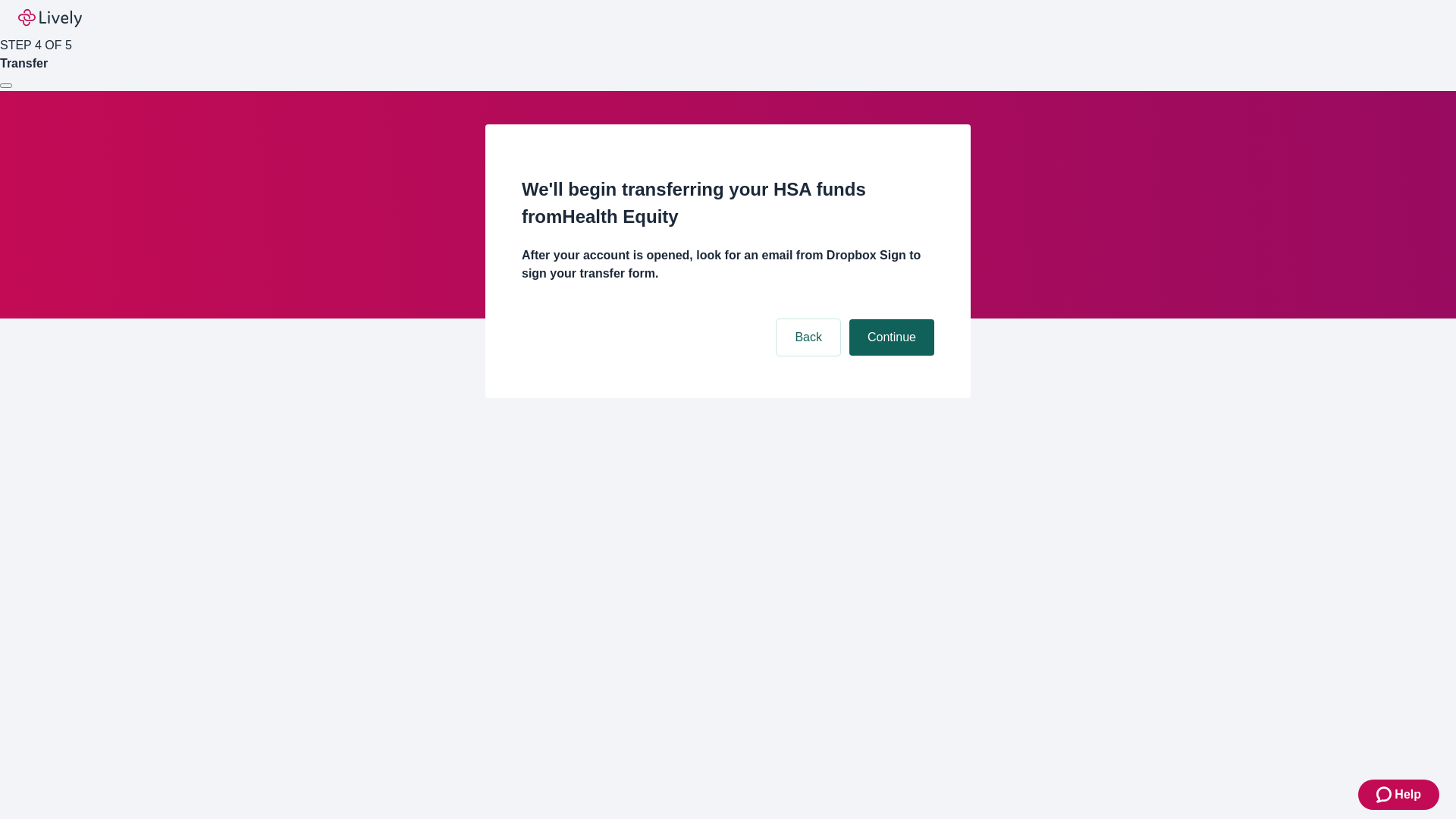
click at [889, 320] on button "Continue" at bounding box center [891, 338] width 85 height 36
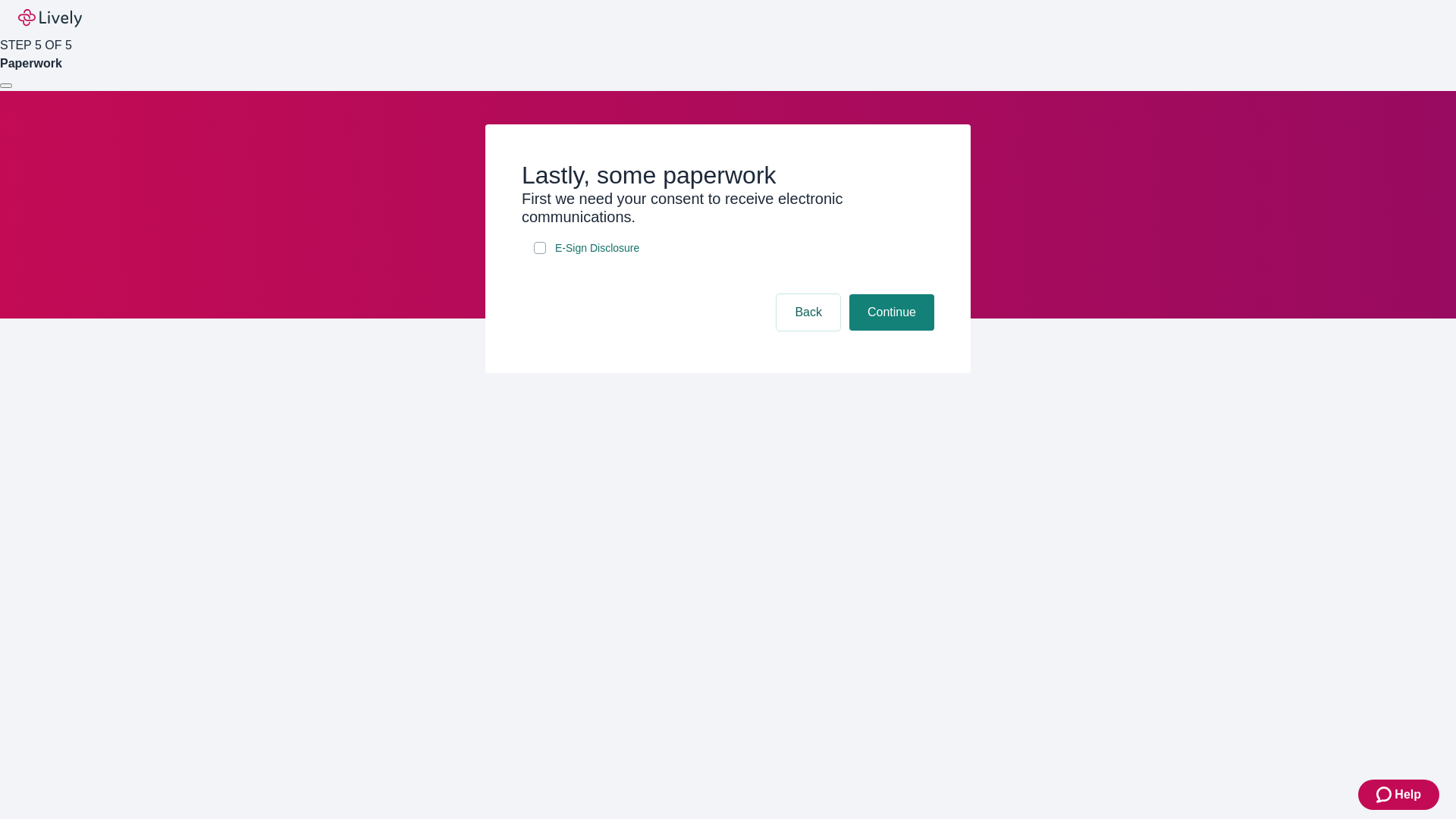
click at [540, 254] on input "E-Sign Disclosure" at bounding box center [540, 248] width 12 height 12
checkbox input "true"
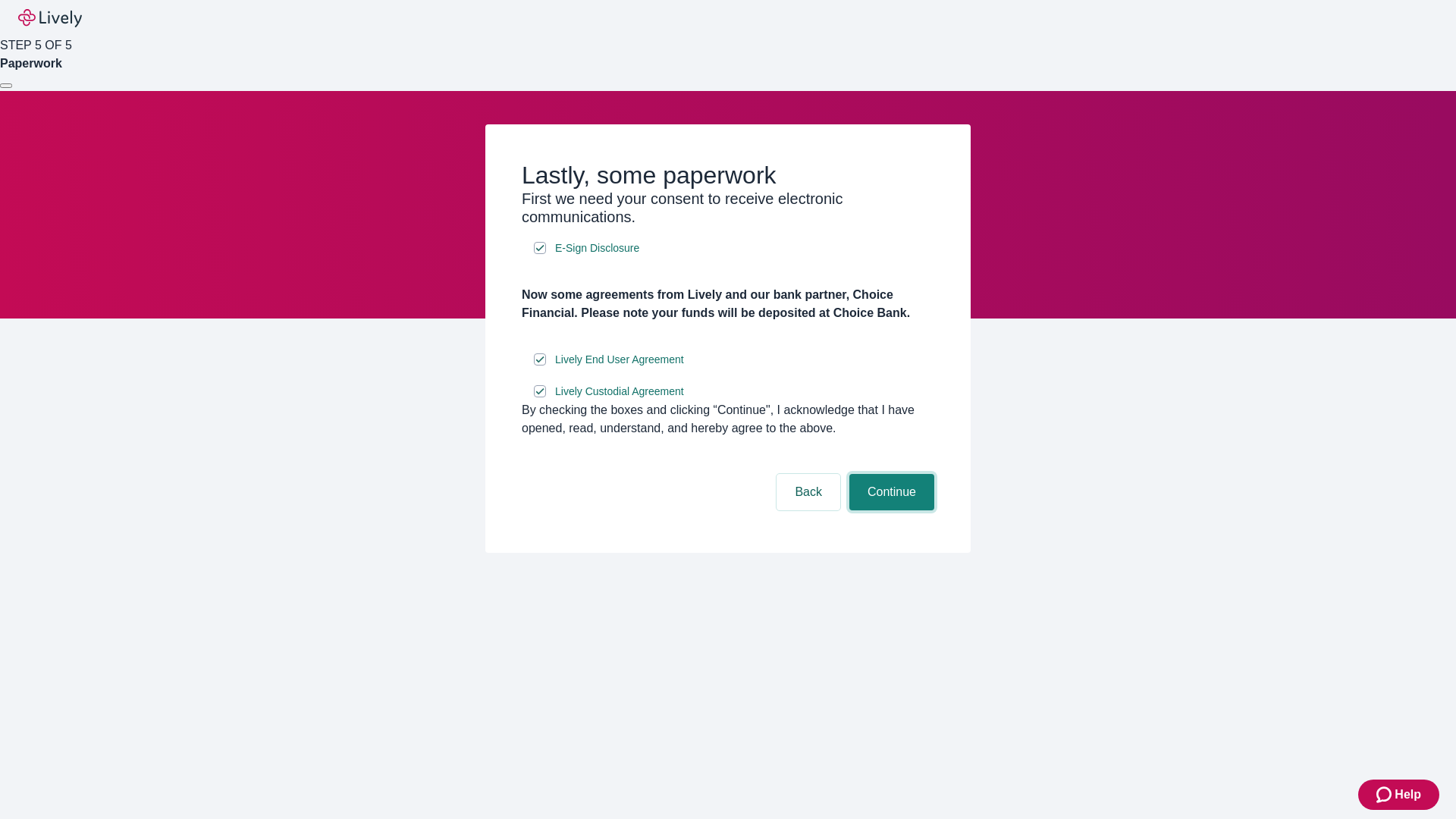
click at [889, 511] on button "Continue" at bounding box center [891, 492] width 85 height 36
